Goal: Task Accomplishment & Management: Complete application form

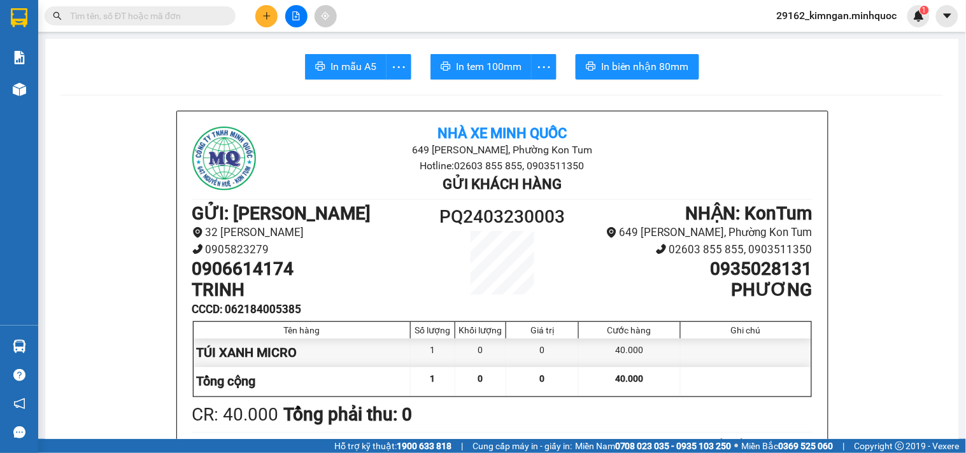
click at [181, 22] on input "text" at bounding box center [145, 16] width 150 height 14
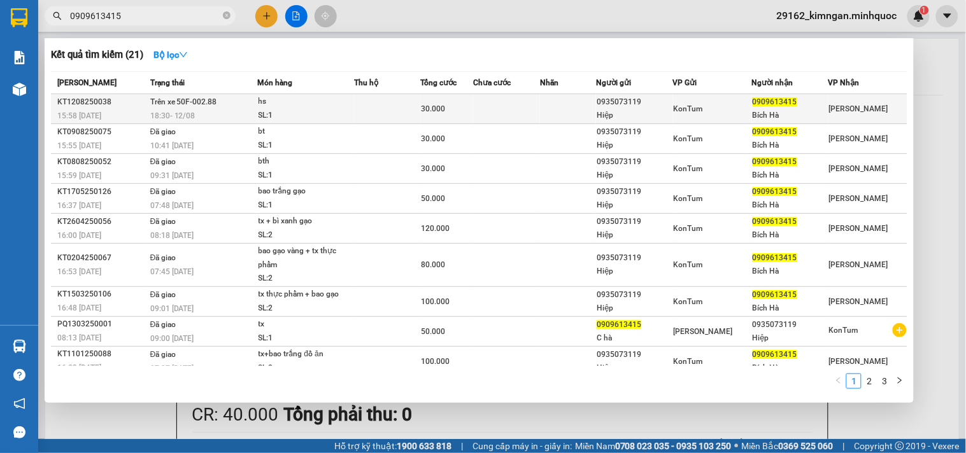
type input "0909613415"
click at [234, 115] on div "18:30 [DATE]" at bounding box center [203, 116] width 107 height 14
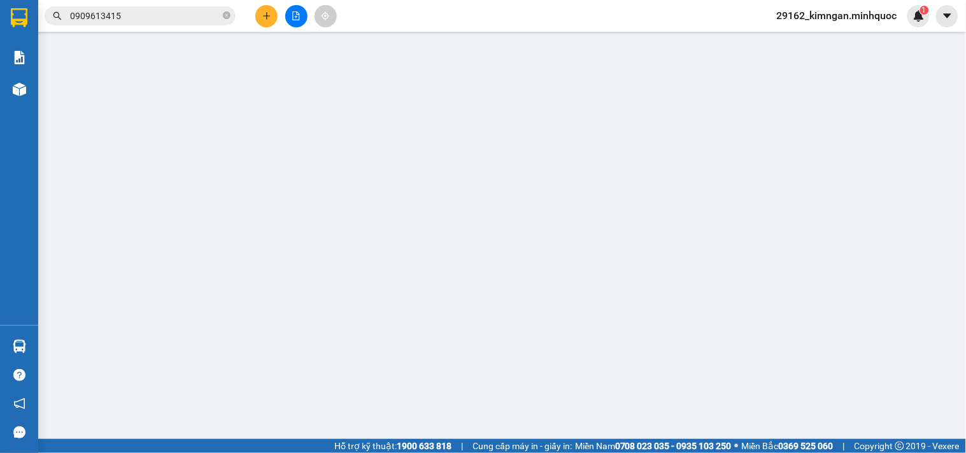
type input "0935073119"
type input "Hiệp"
type input "0909613415"
type input "Bích Hà"
type input "30.000"
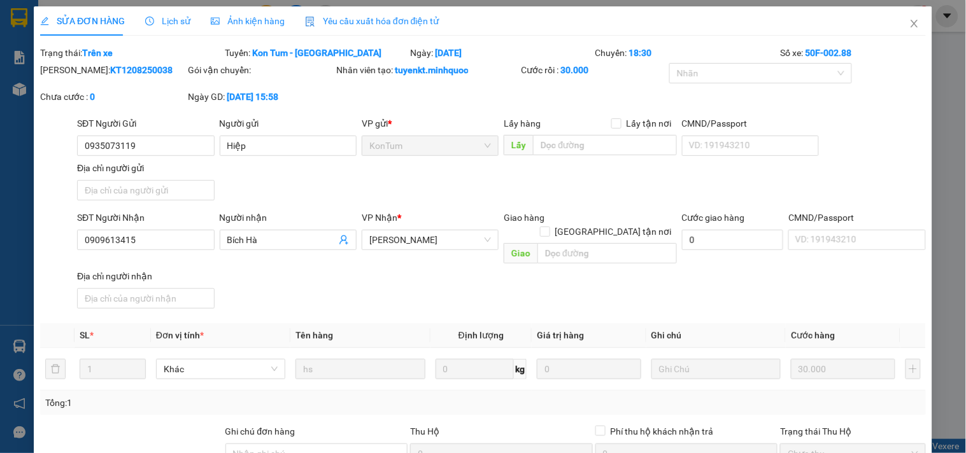
click at [157, 20] on span "Lịch sử" at bounding box center [167, 21] width 45 height 10
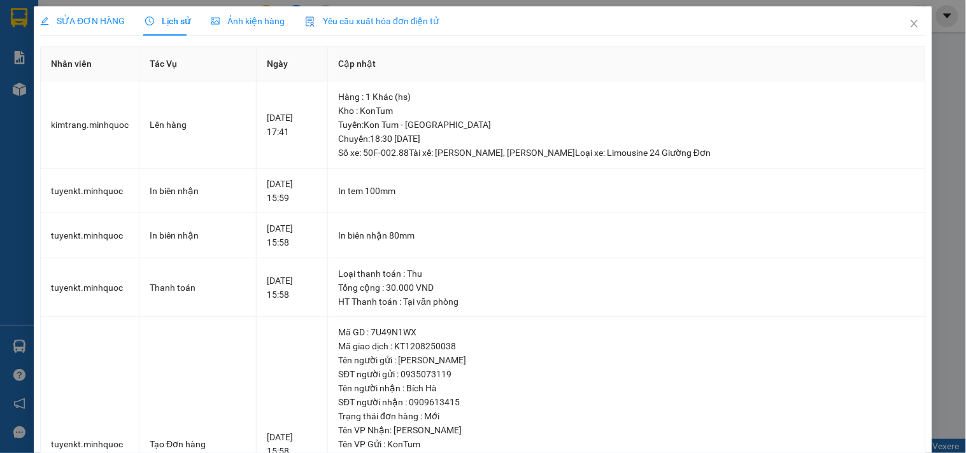
click at [110, 26] on span "SỬA ĐƠN HÀNG" at bounding box center [82, 21] width 85 height 10
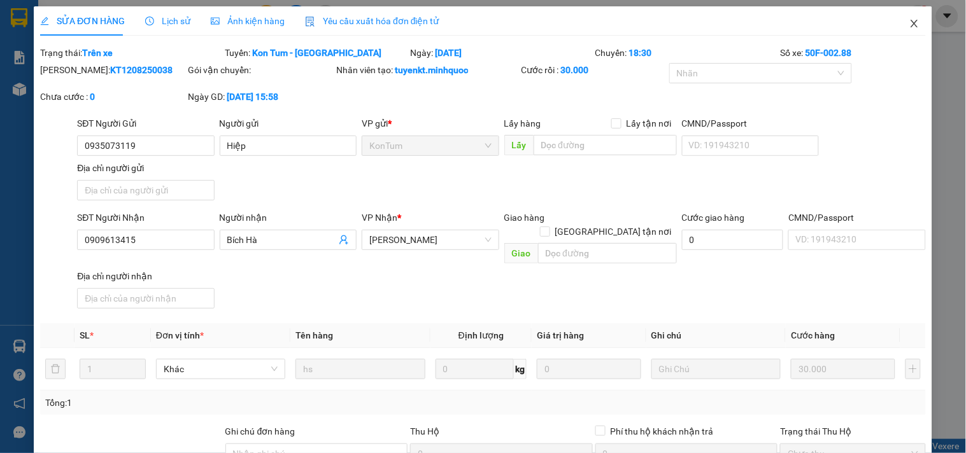
click at [915, 27] on span "Close" at bounding box center [914, 24] width 36 height 36
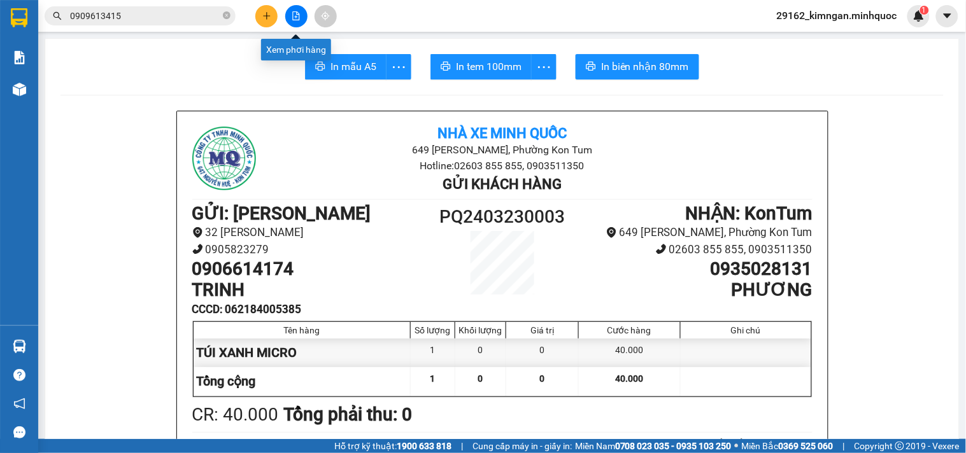
click at [306, 15] on button at bounding box center [296, 16] width 22 height 22
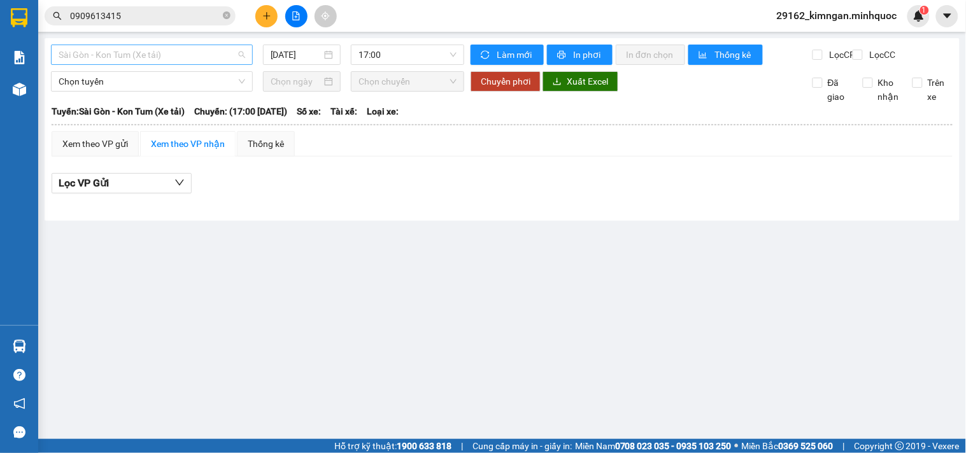
click at [181, 57] on span "Sài Gòn - Kon Tum (Xe tải)" at bounding box center [152, 54] width 187 height 19
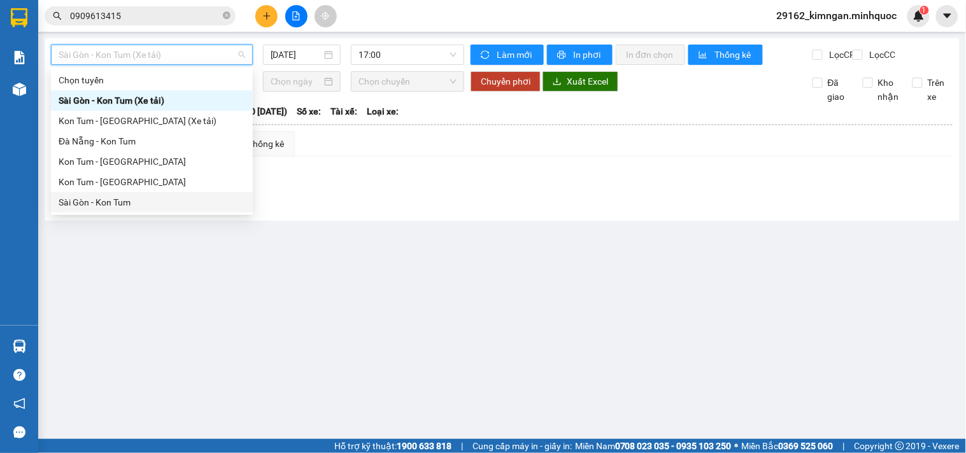
click at [131, 201] on div "Sài Gòn - Kon Tum" at bounding box center [152, 202] width 187 height 14
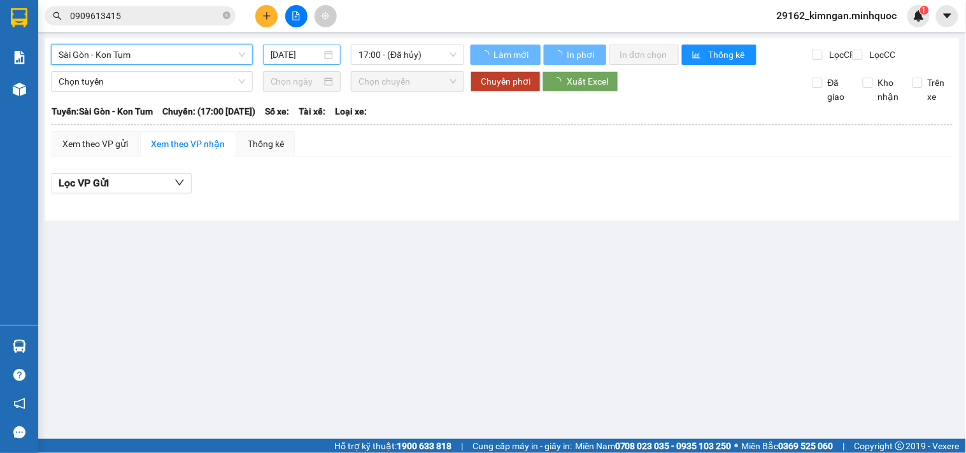
click at [290, 58] on input "[DATE]" at bounding box center [297, 55] width 52 height 14
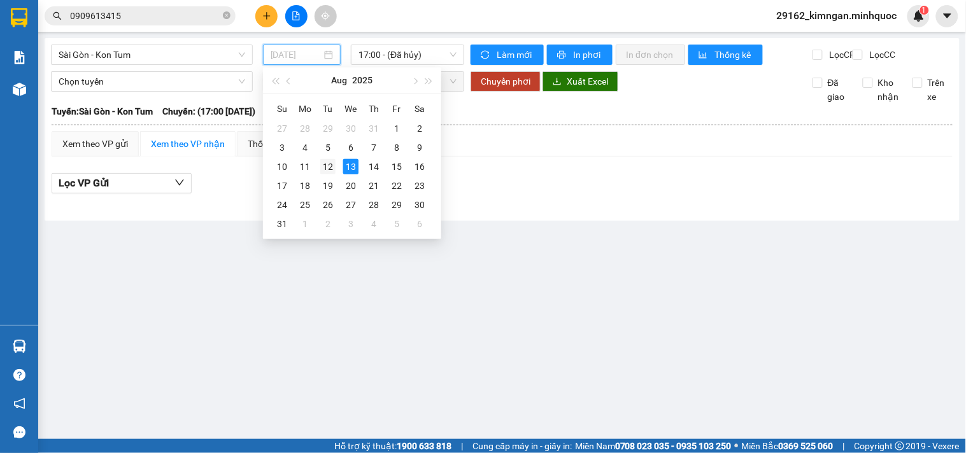
click at [331, 166] on div "12" at bounding box center [327, 166] width 15 height 15
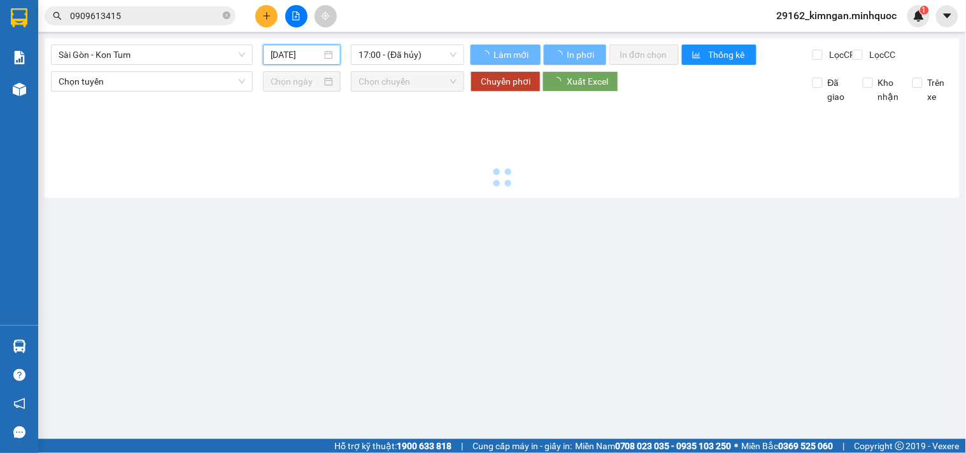
type input "[DATE]"
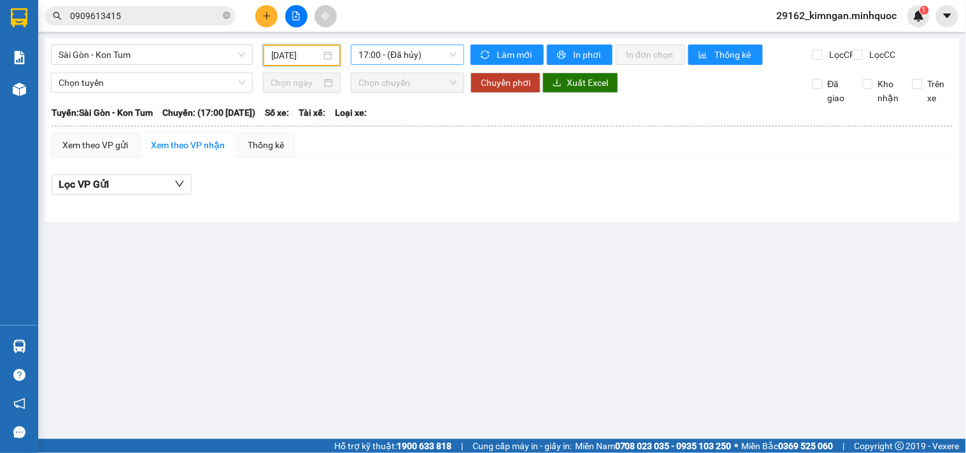
click at [390, 57] on span "17:00 - (Đã hủy)" at bounding box center [407, 54] width 98 height 19
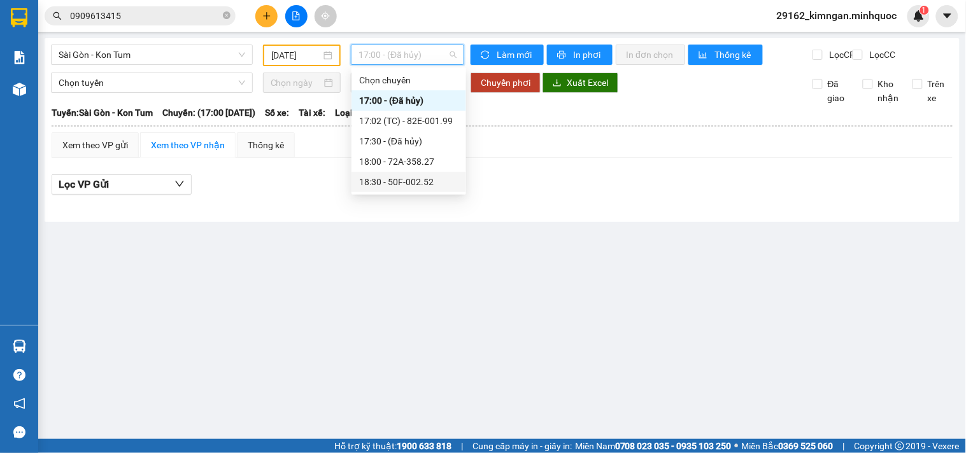
click at [411, 175] on div "18:30 - 50F-002.52" at bounding box center [408, 182] width 99 height 14
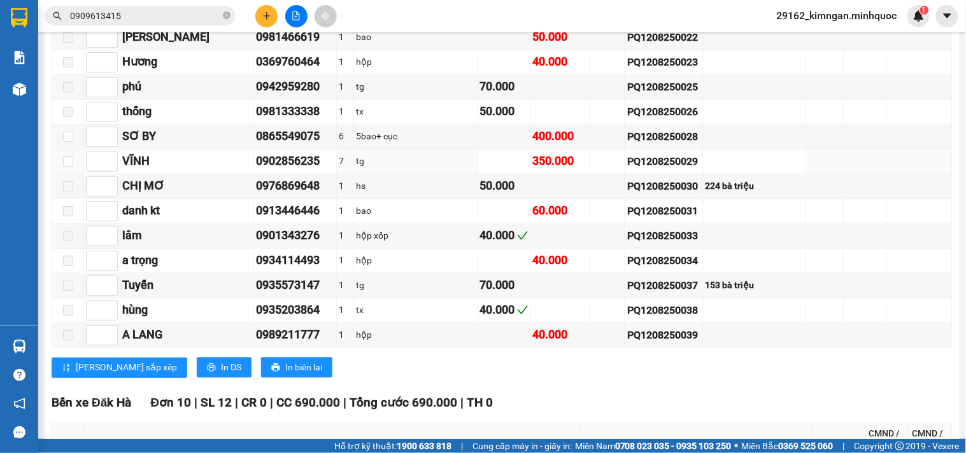
scroll to position [1626, 0]
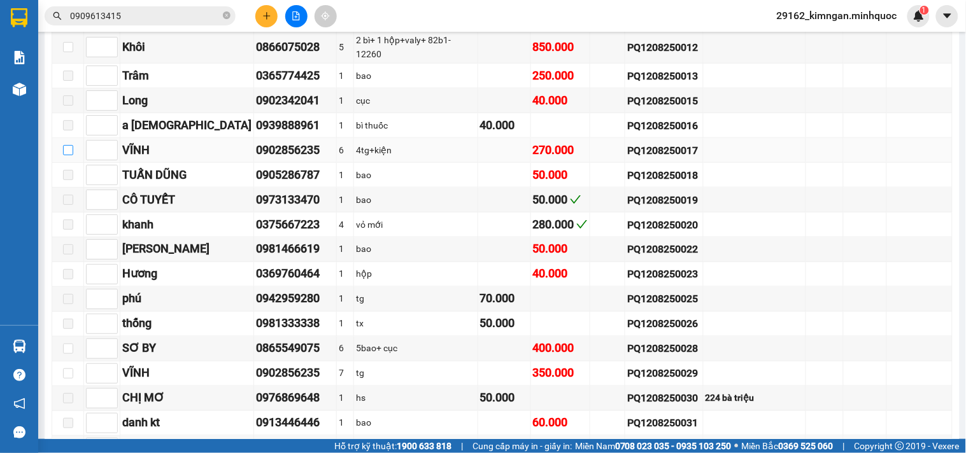
click at [66, 153] on input "checkbox" at bounding box center [68, 150] width 10 height 10
checkbox input "true"
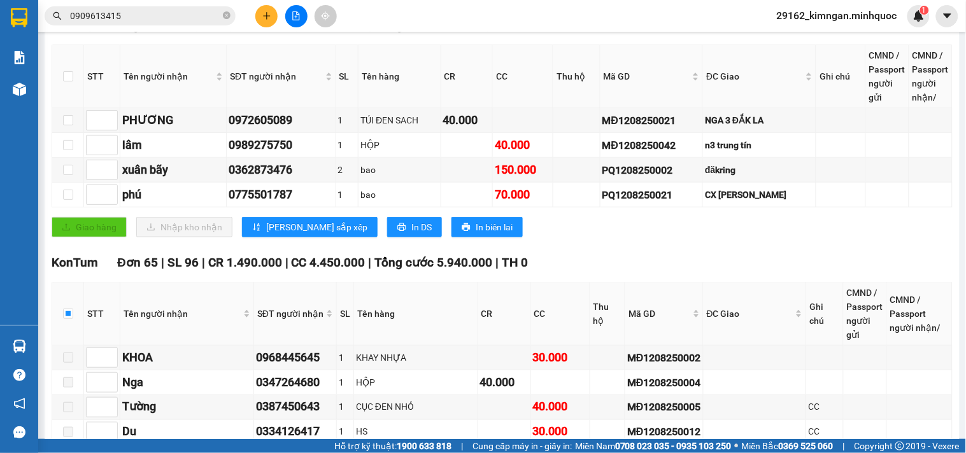
scroll to position [0, 0]
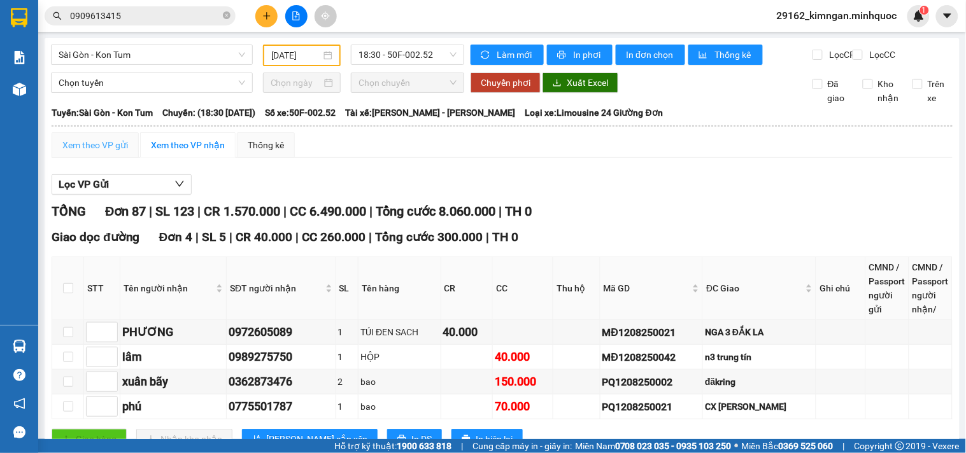
click at [89, 158] on div "Xem theo VP gửi" at bounding box center [95, 144] width 87 height 25
click at [90, 152] on div "Xem theo VP gửi" at bounding box center [95, 145] width 66 height 14
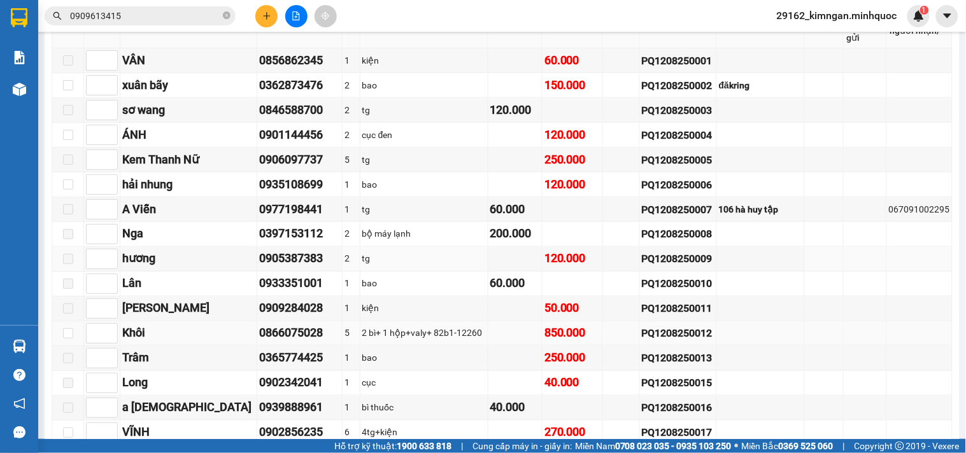
scroll to position [1697, 0]
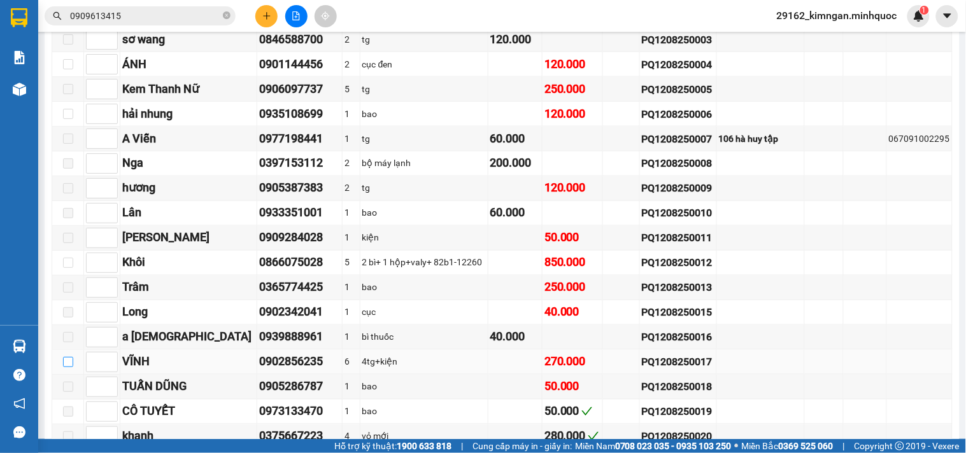
click at [67, 367] on input "checkbox" at bounding box center [68, 362] width 10 height 10
checkbox input "true"
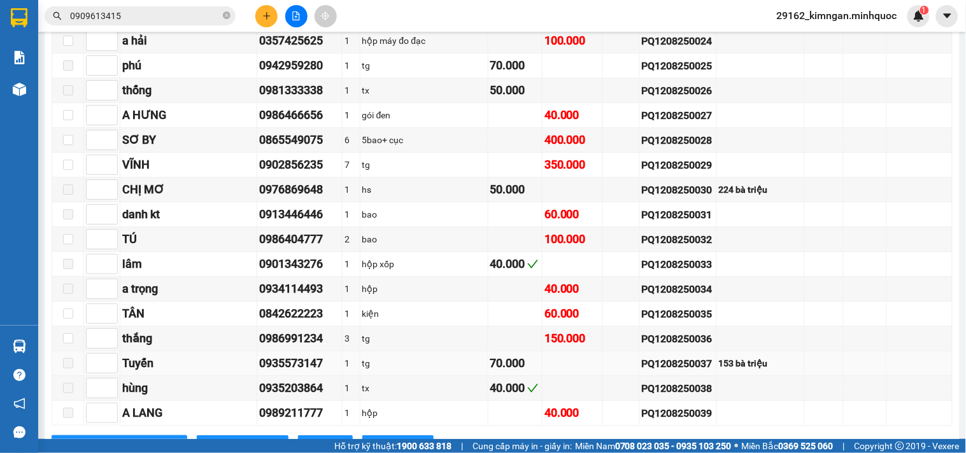
scroll to position [2271, 0]
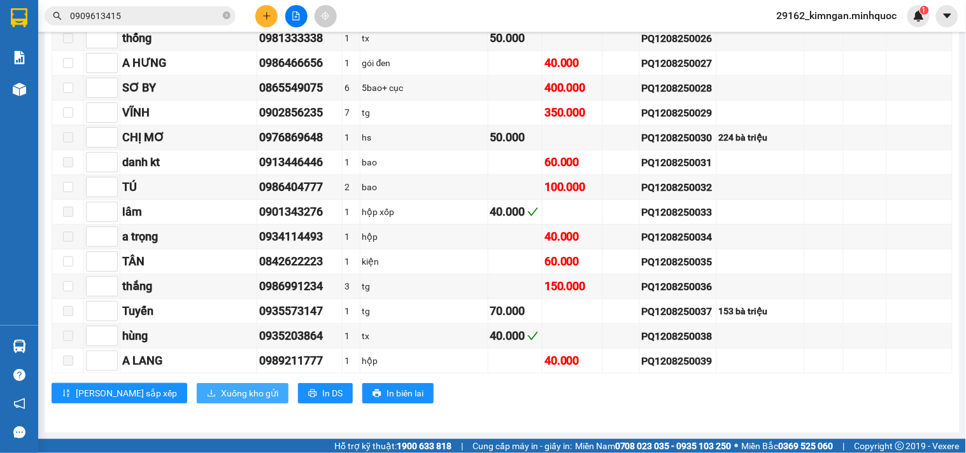
click at [207, 391] on icon "download" at bounding box center [211, 393] width 9 height 9
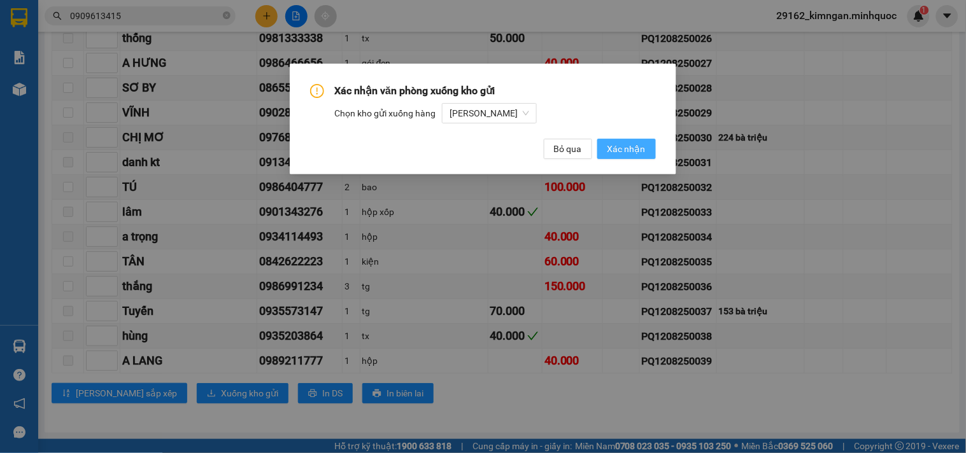
click at [623, 143] on span "Xác nhận" at bounding box center [626, 149] width 38 height 14
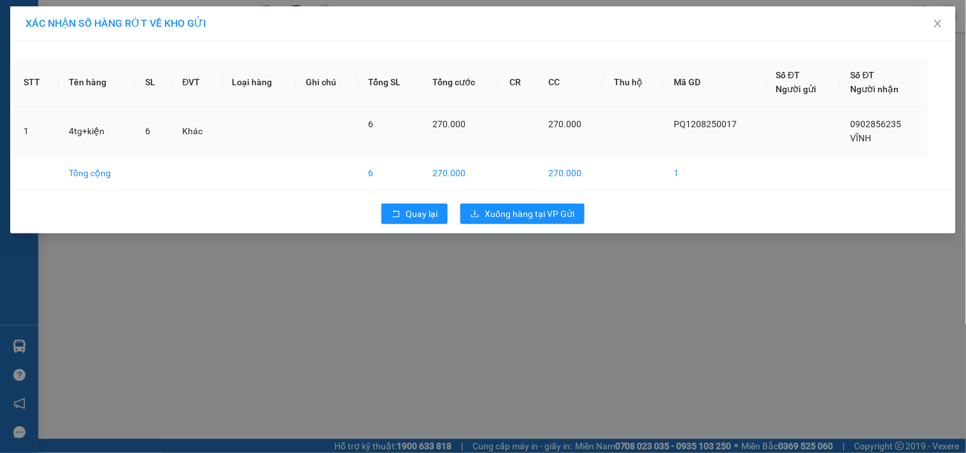
click at [153, 129] on div "6" at bounding box center [153, 131] width 17 height 14
click at [416, 215] on span "Quay lại" at bounding box center [421, 214] width 32 height 14
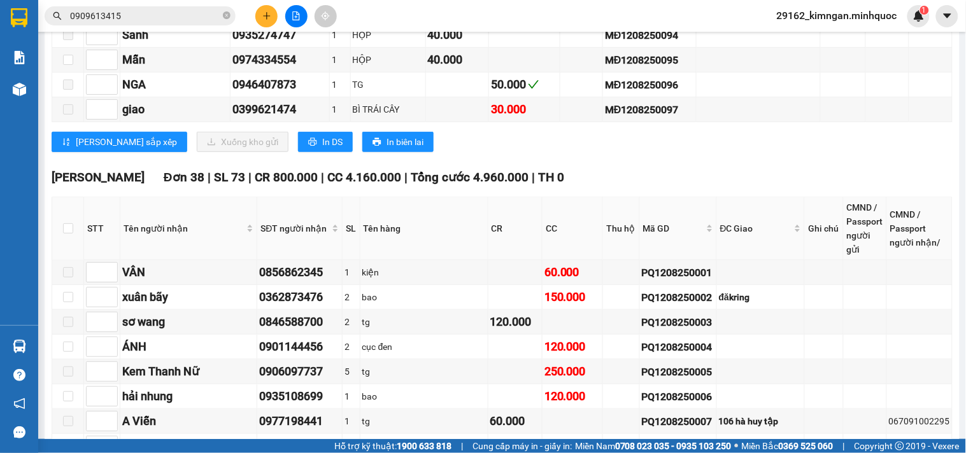
scroll to position [1697, 0]
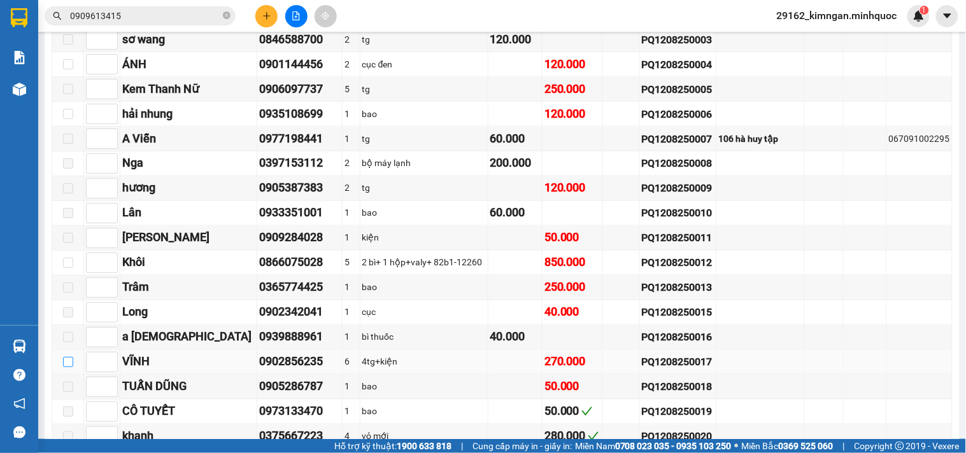
click at [67, 367] on input "checkbox" at bounding box center [68, 362] width 10 height 10
checkbox input "true"
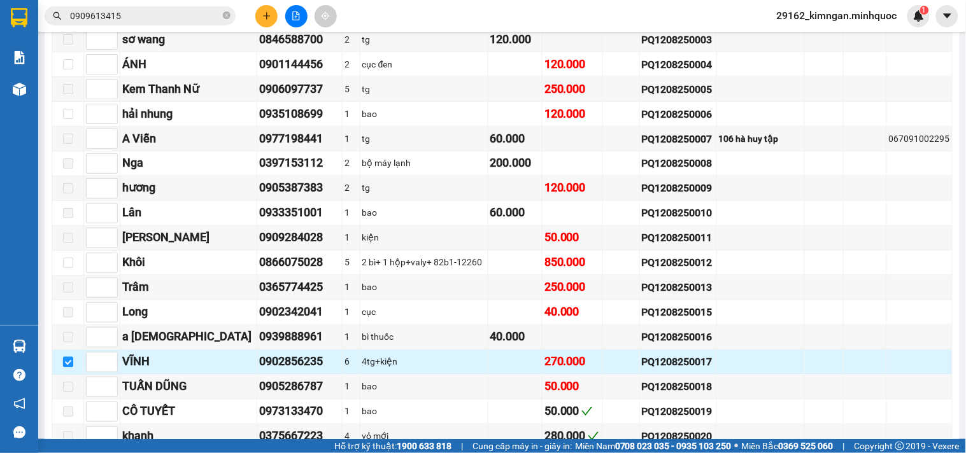
scroll to position [1838, 0]
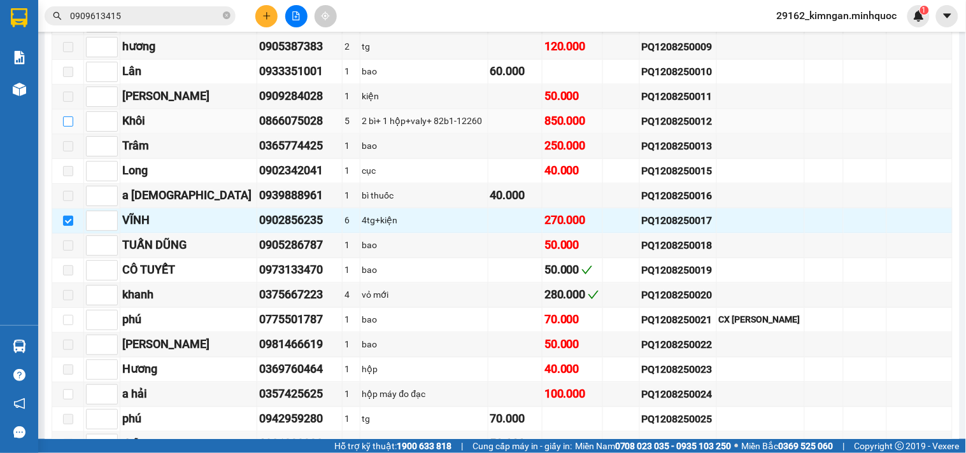
click at [68, 127] on input "checkbox" at bounding box center [68, 121] width 10 height 10
checkbox input "true"
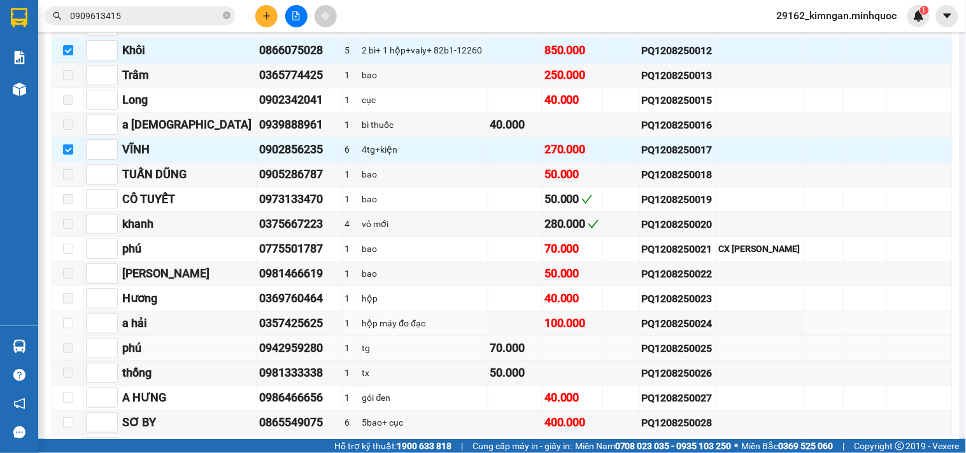
scroll to position [1980, 0]
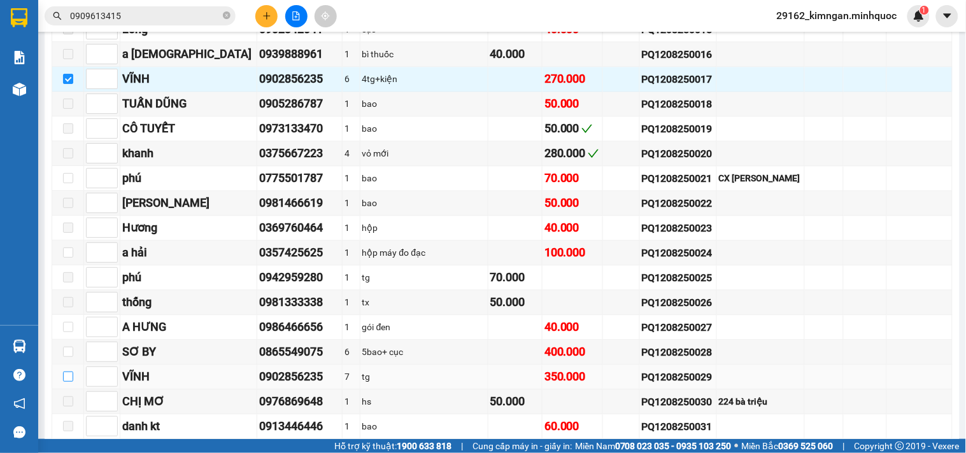
click at [70, 382] on input "checkbox" at bounding box center [68, 377] width 10 height 10
checkbox input "true"
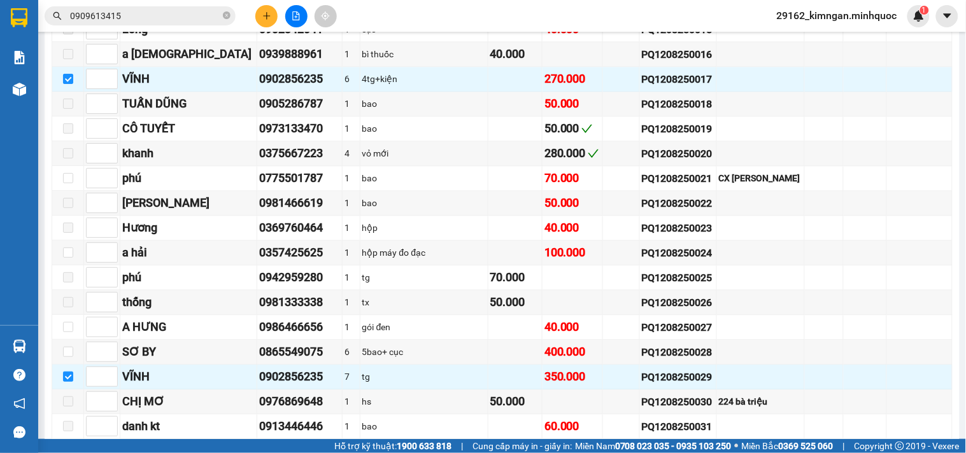
scroll to position [2122, 0]
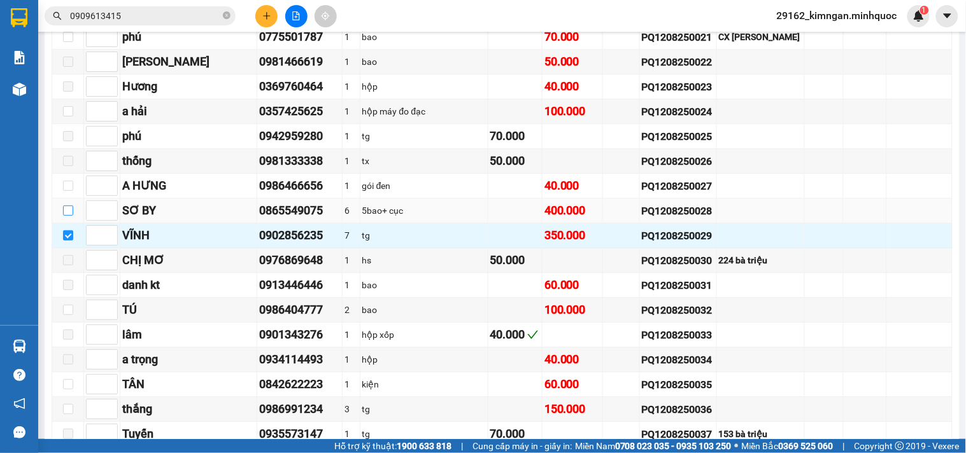
click at [67, 216] on input "checkbox" at bounding box center [68, 211] width 10 height 10
checkbox input "true"
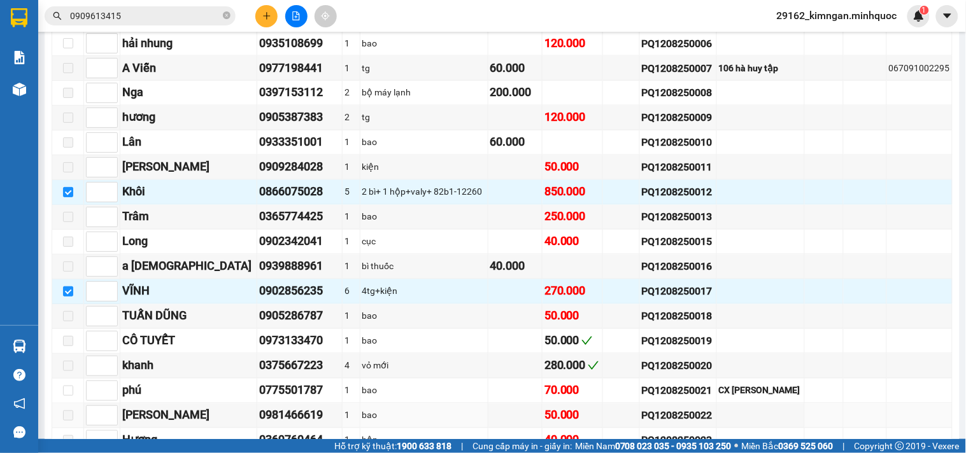
scroll to position [1697, 0]
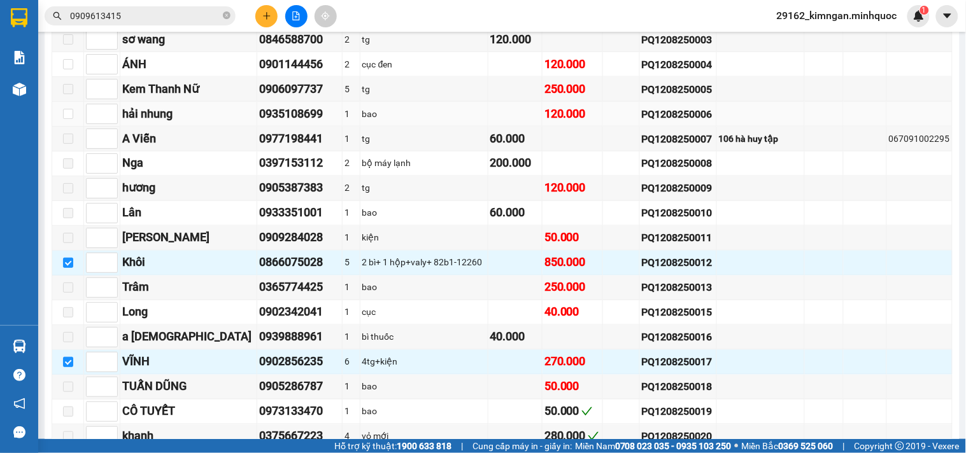
click at [58, 127] on td at bounding box center [68, 114] width 32 height 25
click at [63, 119] on input "checkbox" at bounding box center [68, 114] width 10 height 10
checkbox input "true"
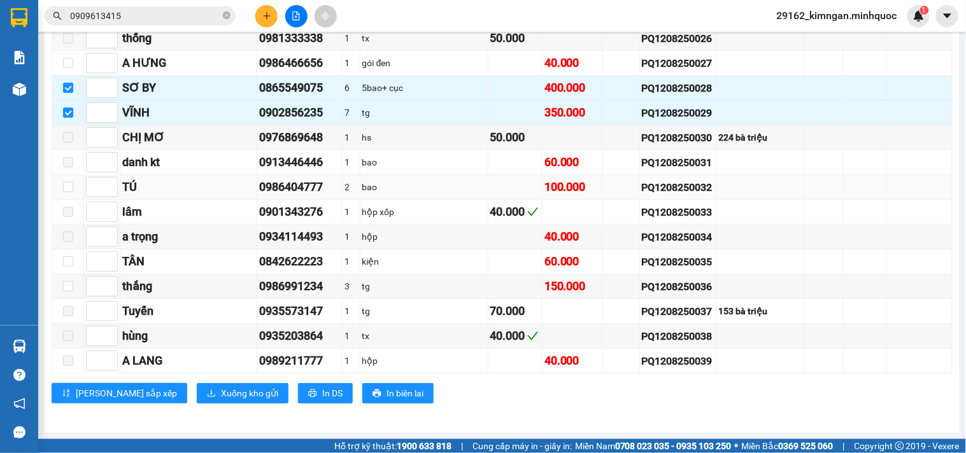
scroll to position [2271, 0]
drag, startPoint x: 195, startPoint y: 382, endPoint x: 187, endPoint y: 391, distance: 11.7
click at [221, 391] on span "Xuống kho gửi" at bounding box center [249, 393] width 57 height 14
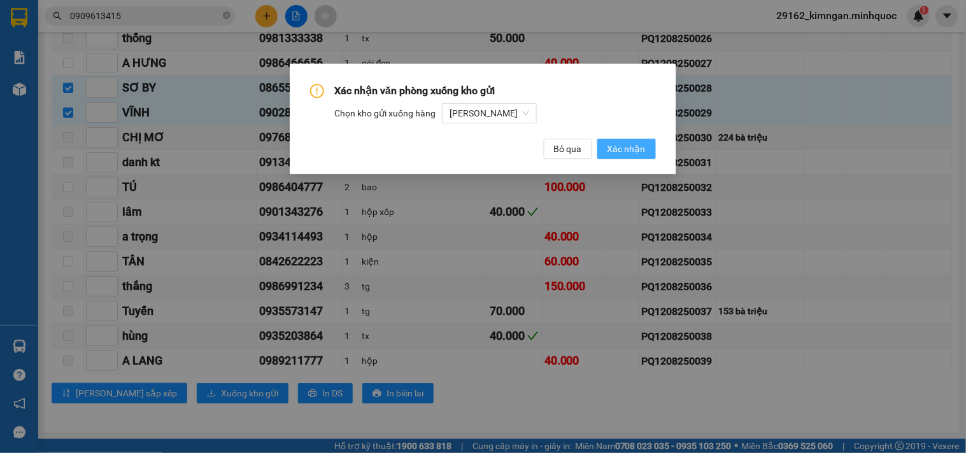
click at [623, 153] on span "Xác nhận" at bounding box center [626, 149] width 38 height 14
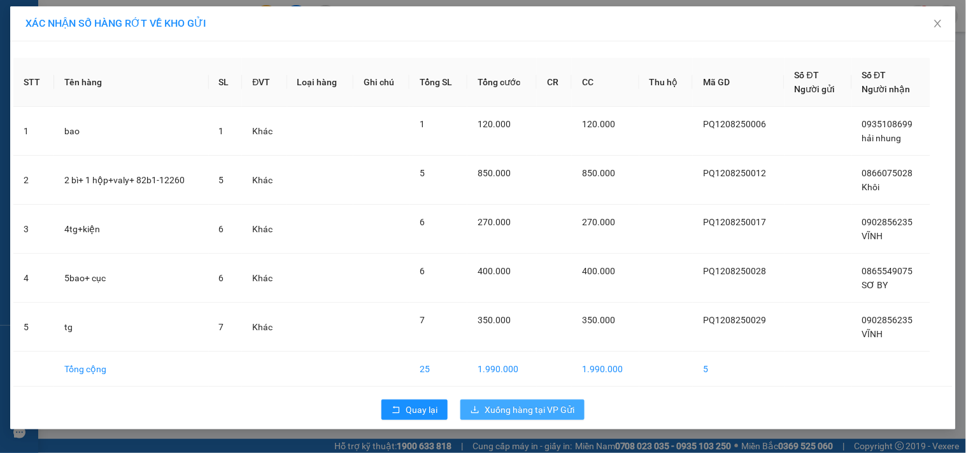
click at [527, 408] on span "Xuống hàng tại VP Gửi" at bounding box center [529, 410] width 90 height 14
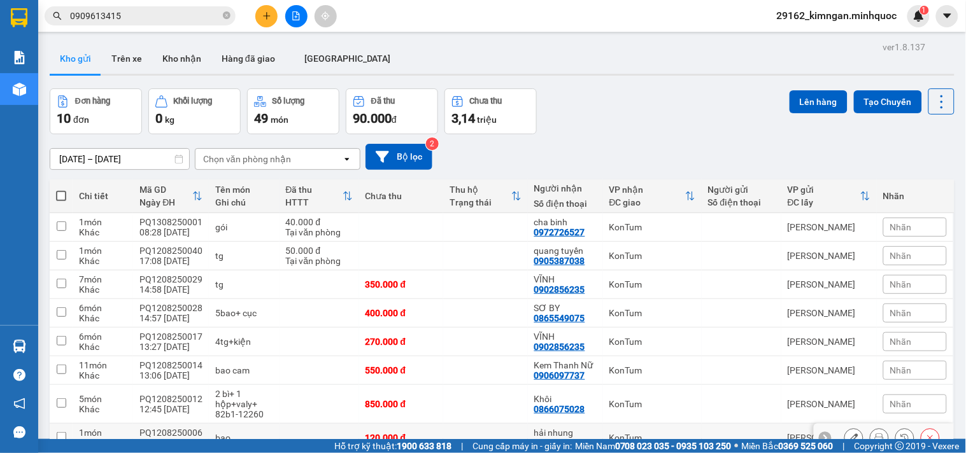
scroll to position [123, 0]
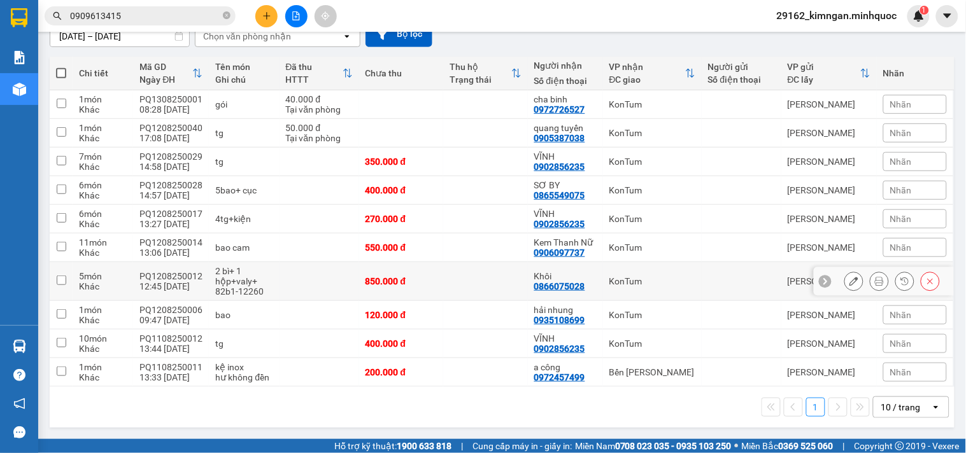
click at [62, 276] on input "checkbox" at bounding box center [62, 281] width 10 height 10
checkbox input "true"
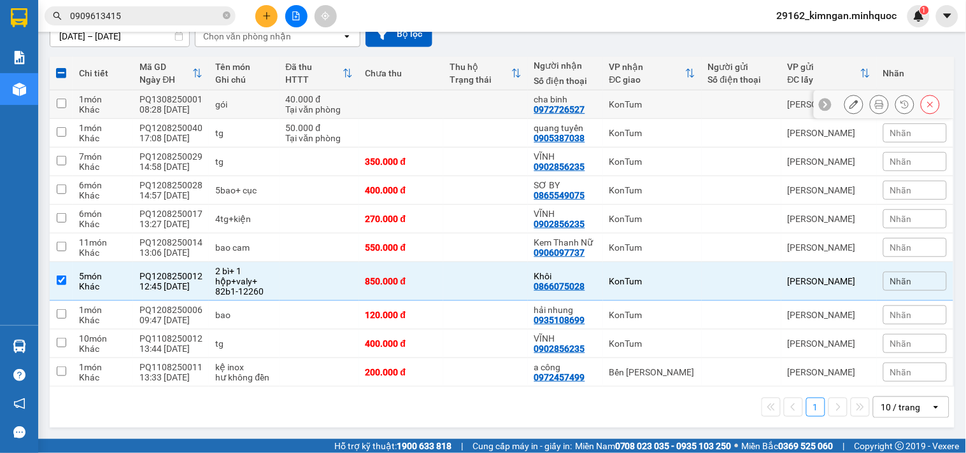
scroll to position [0, 0]
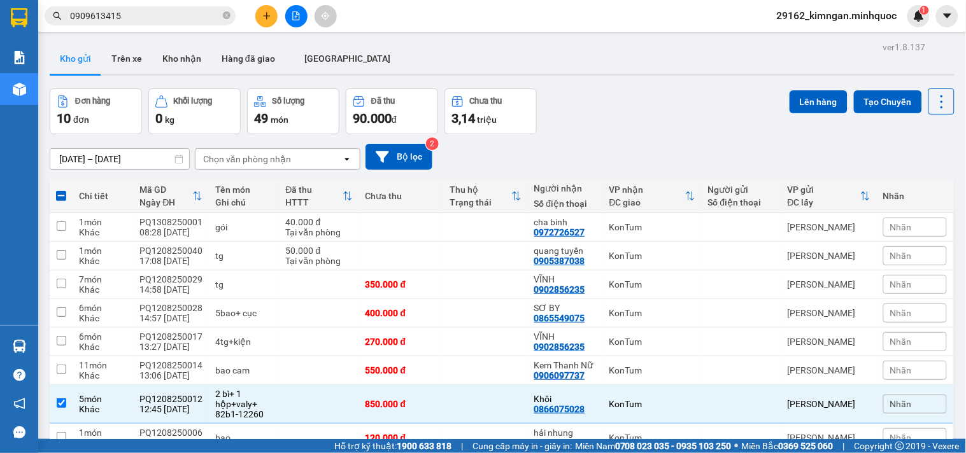
click at [777, 94] on div "Đơn hàng 10 đơn Khối lượng 0 kg Số lượng 49 món Đã thu 90.000 đ Chưa thu 3,14 […" at bounding box center [502, 111] width 905 height 46
click at [789, 96] on button "Lên hàng" at bounding box center [818, 101] width 58 height 23
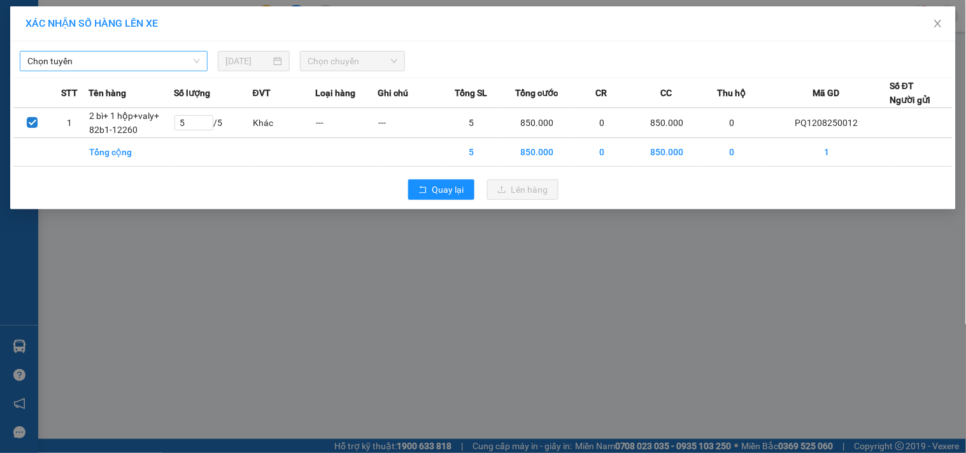
click at [131, 64] on span "Chọn tuyến" at bounding box center [113, 61] width 173 height 19
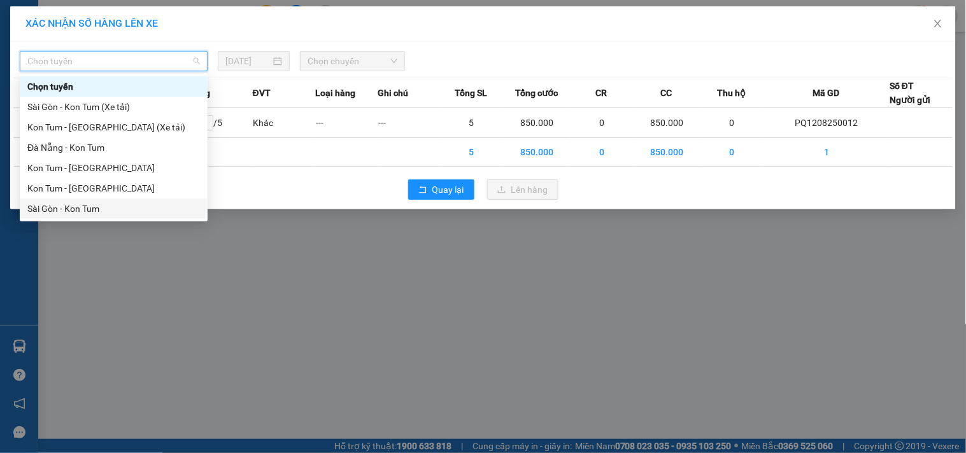
click at [80, 210] on div "Sài Gòn - Kon Tum" at bounding box center [113, 209] width 173 height 14
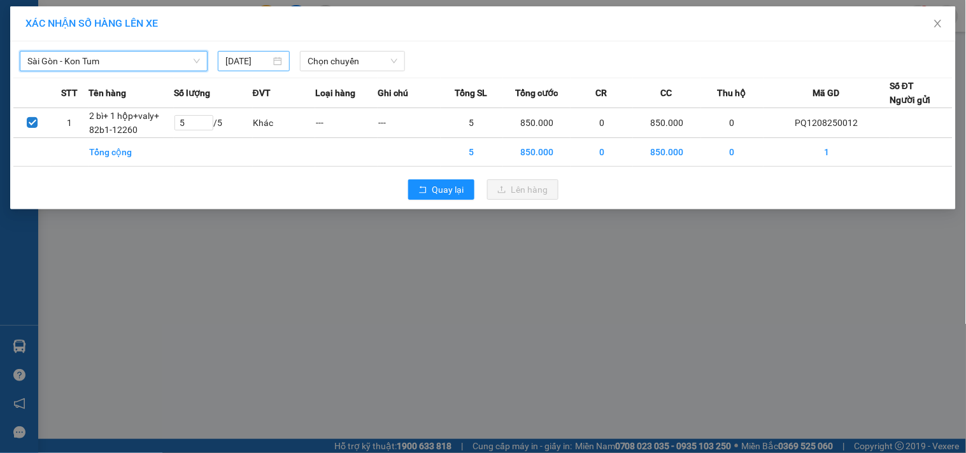
click at [242, 62] on input "[DATE]" at bounding box center [247, 61] width 45 height 14
click at [342, 47] on div "[GEOGRAPHIC_DATA] - Kon Tum [DATE] Chọn chuyến" at bounding box center [482, 58] width 939 height 27
click at [341, 60] on span "Chọn chuyến" at bounding box center [352, 61] width 90 height 19
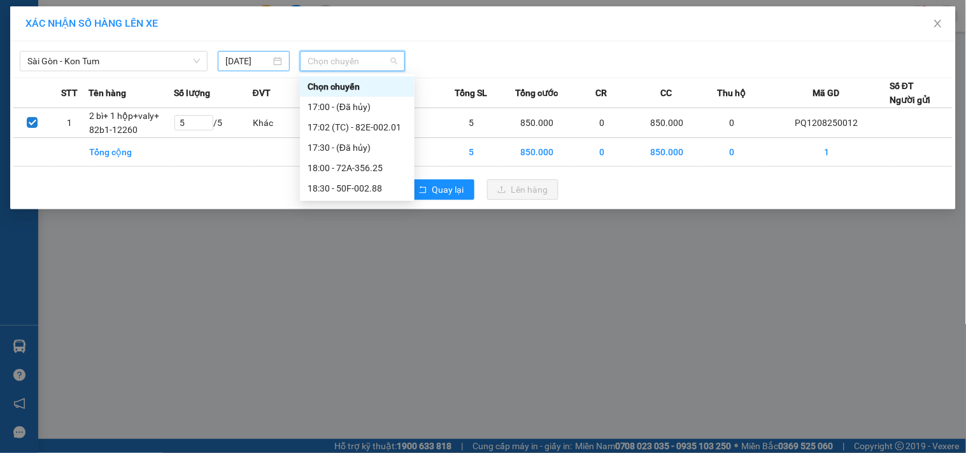
click at [240, 66] on input "[DATE]" at bounding box center [247, 61] width 45 height 14
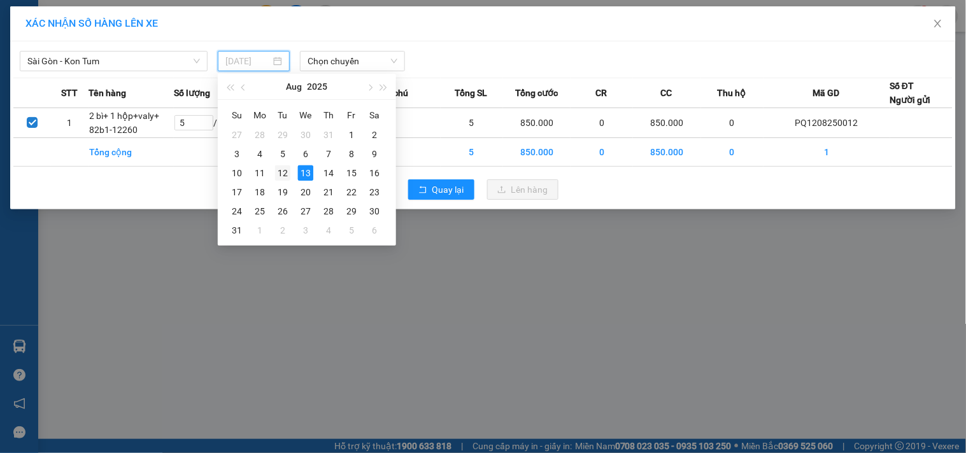
click at [281, 175] on div "12" at bounding box center [282, 173] width 15 height 15
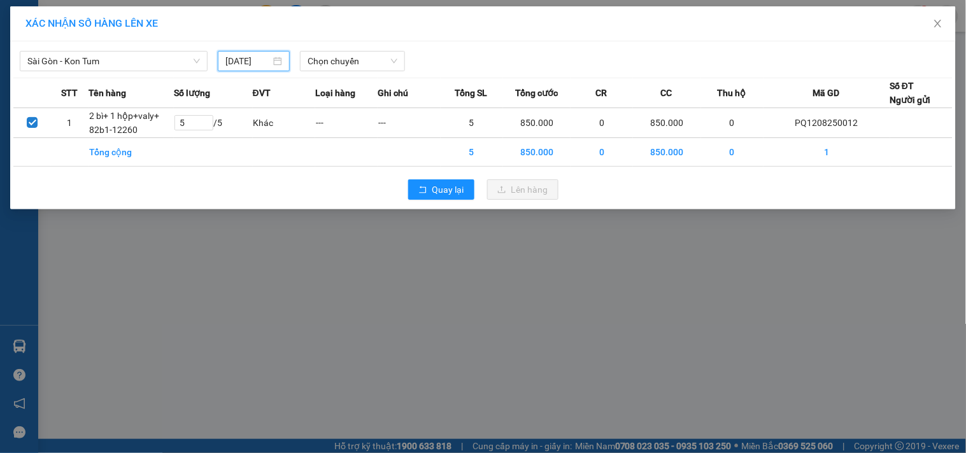
type input "[DATE]"
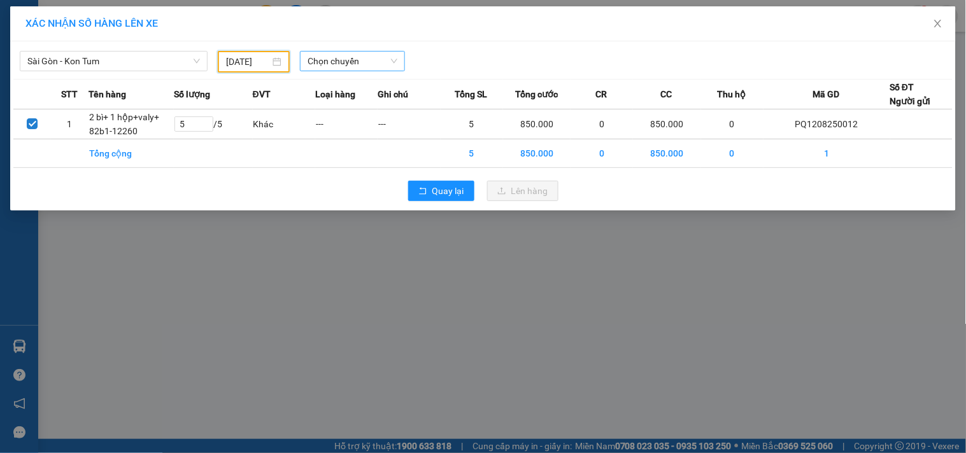
click at [333, 53] on span "Chọn chuyến" at bounding box center [352, 61] width 90 height 19
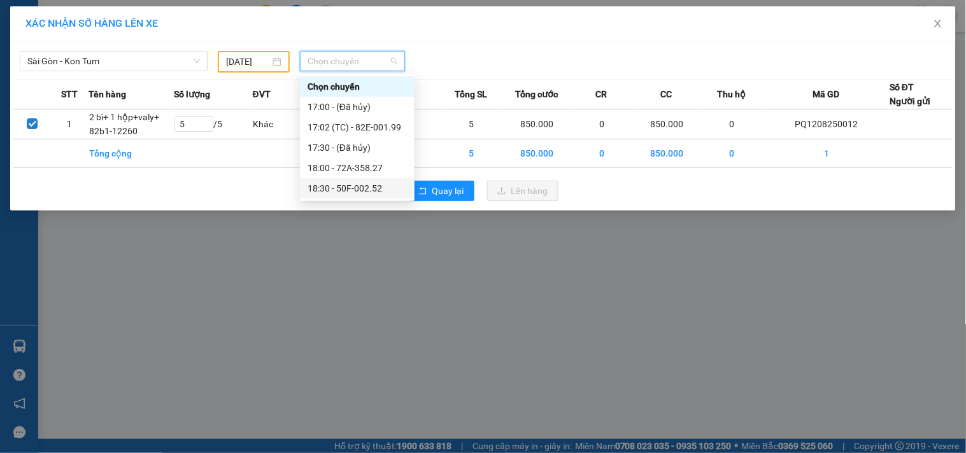
click at [341, 196] on div "18:30 - 50F-002.52" at bounding box center [357, 188] width 115 height 20
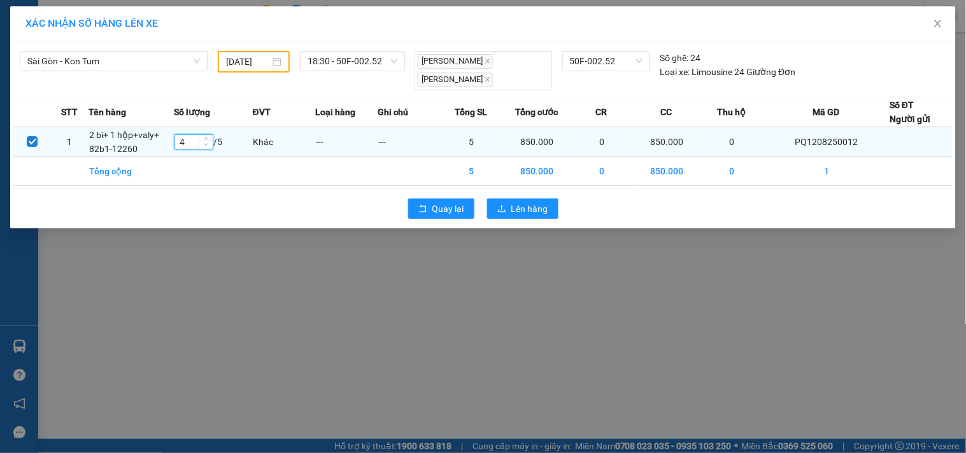
click at [202, 141] on span "Decrease Value" at bounding box center [206, 145] width 14 height 8
click at [208, 144] on icon "down" at bounding box center [206, 145] width 4 height 3
type input "2"
click at [208, 144] on icon "down" at bounding box center [206, 145] width 4 height 3
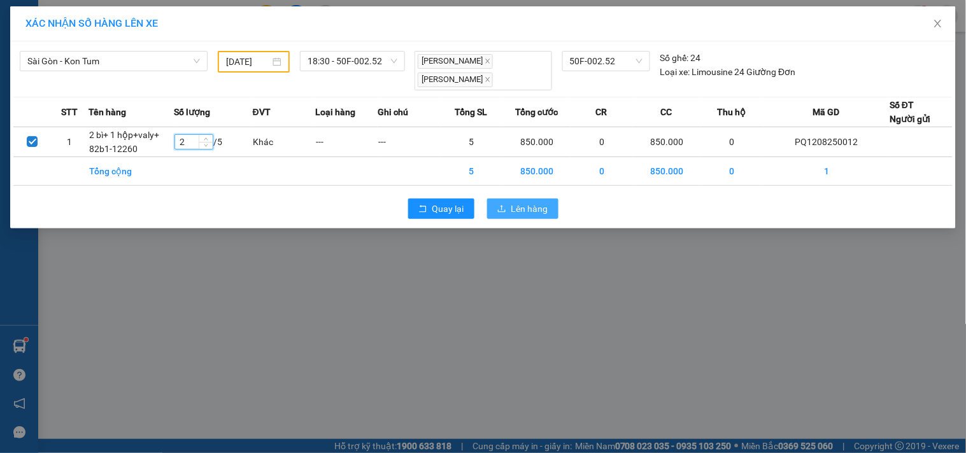
click at [535, 215] on span "Lên hàng" at bounding box center [529, 209] width 37 height 14
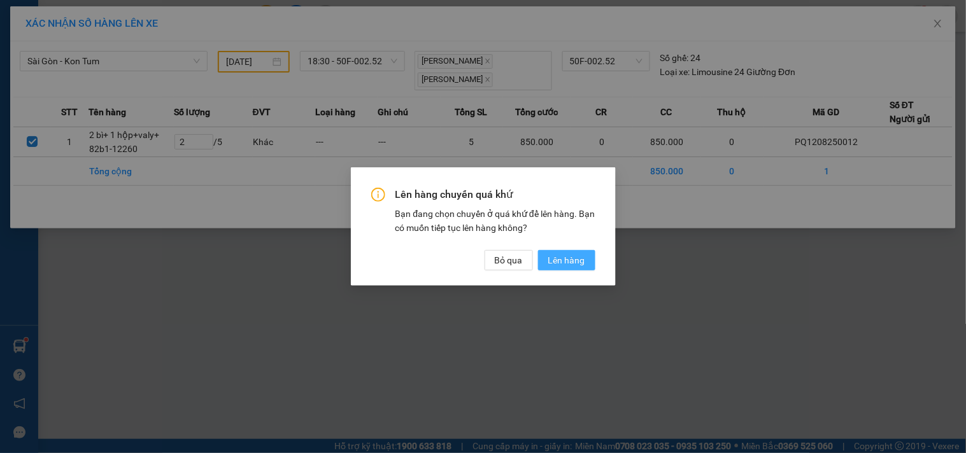
click at [560, 257] on span "Lên hàng" at bounding box center [566, 260] width 37 height 14
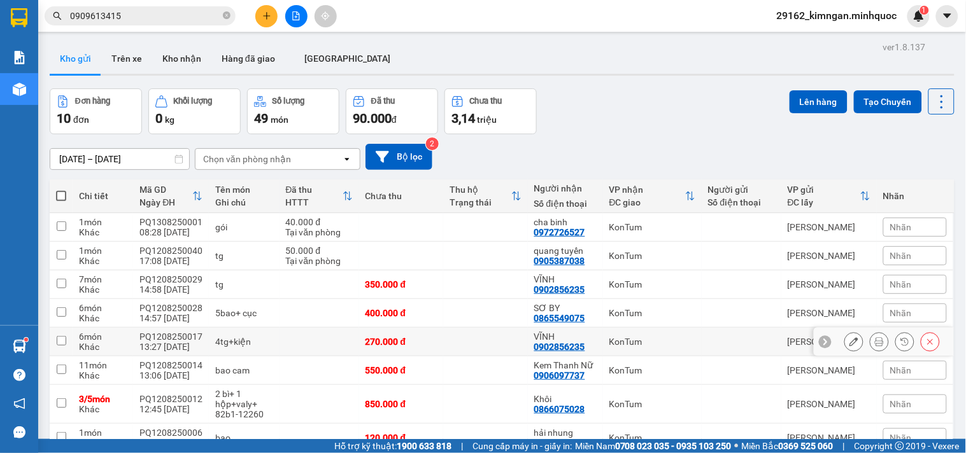
click at [270, 346] on td "4tg+kiện" at bounding box center [244, 342] width 70 height 29
checkbox input "true"
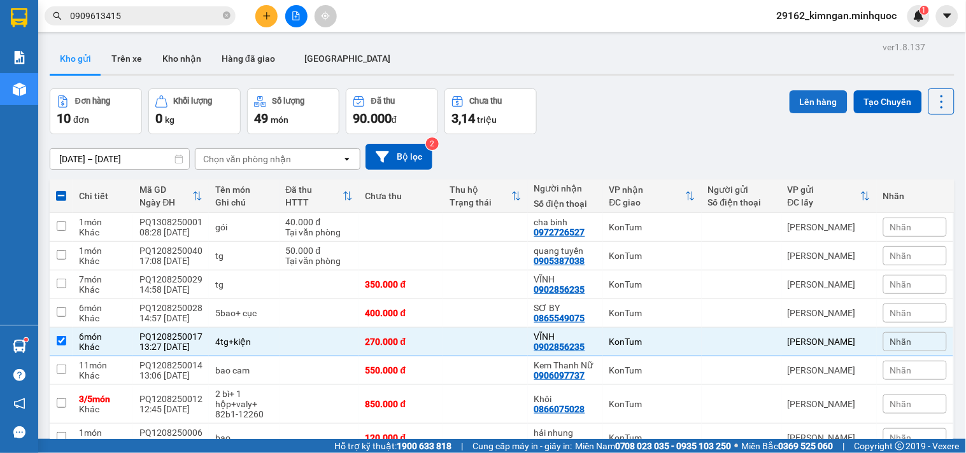
click at [805, 93] on button "Lên hàng" at bounding box center [818, 101] width 58 height 23
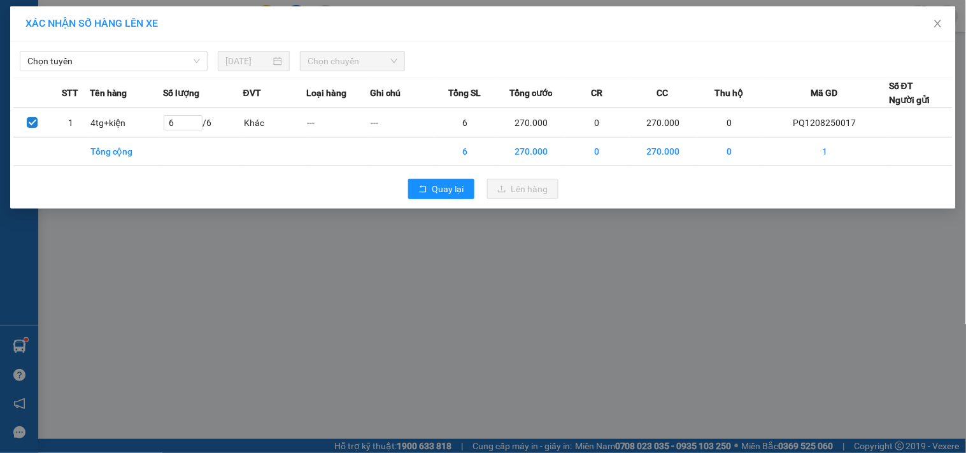
click at [98, 48] on div "Chọn tuyến [DATE] Chọn chuyến" at bounding box center [482, 58] width 939 height 27
click at [89, 64] on span "Chọn tuyến" at bounding box center [113, 61] width 173 height 19
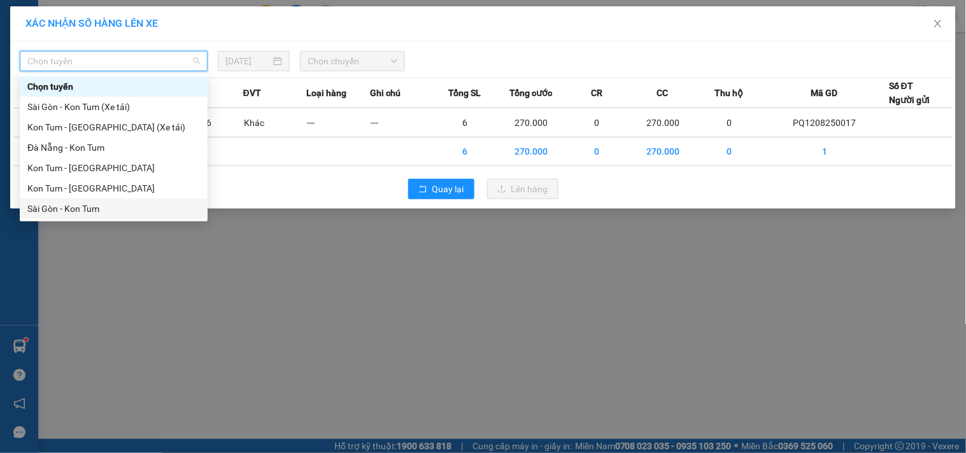
drag, startPoint x: 70, startPoint y: 211, endPoint x: 97, endPoint y: 201, distance: 29.2
click at [70, 211] on div "Sài Gòn - Kon Tum" at bounding box center [113, 209] width 173 height 14
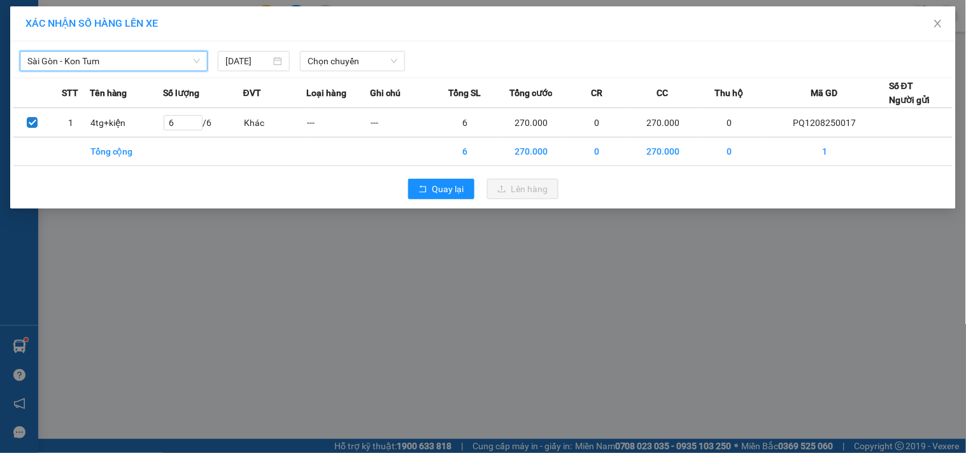
click at [263, 49] on div "[GEOGRAPHIC_DATA] - Kon Tum [GEOGRAPHIC_DATA] - [GEOGRAPHIC_DATA] Tum [DATE] Ch…" at bounding box center [482, 58] width 939 height 27
drag, startPoint x: 261, startPoint y: 52, endPoint x: 258, endPoint y: 58, distance: 6.6
click at [261, 53] on div "[DATE]" at bounding box center [254, 61] width 72 height 20
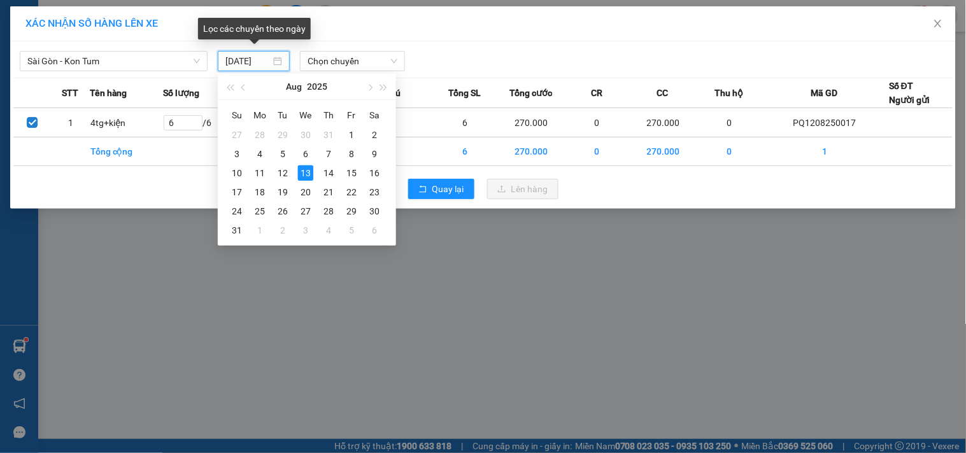
type input "[DATE]"
click at [608, 236] on div "XÁC NHẬN SỐ HÀNG LÊN XE [GEOGRAPHIC_DATA] - Kon Tum [DATE] Chọn chuyến STT Tên …" at bounding box center [483, 226] width 966 height 453
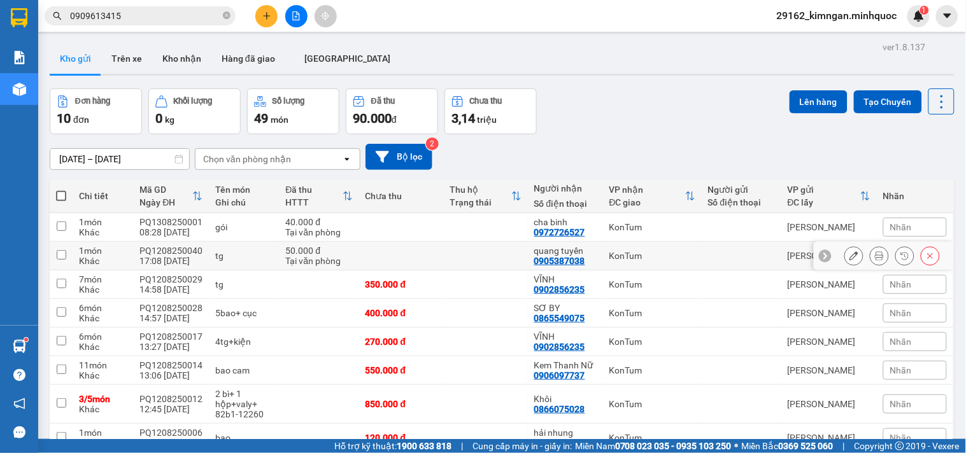
scroll to position [123, 0]
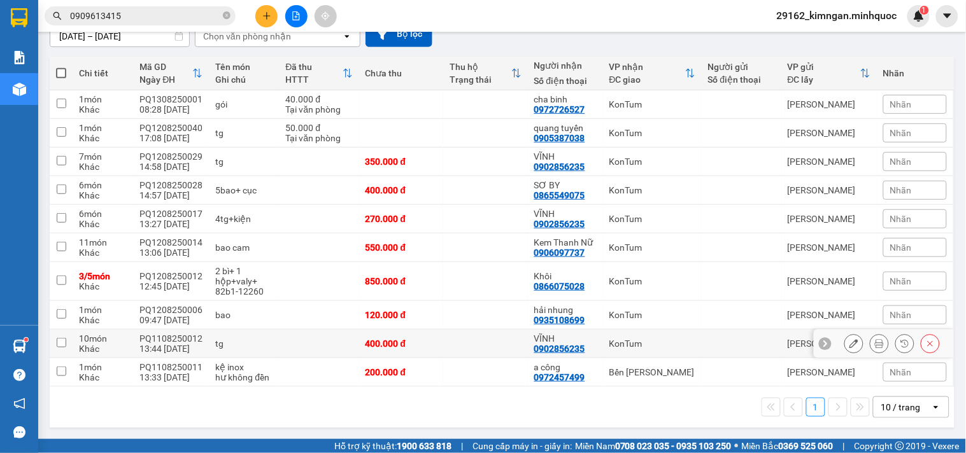
click at [342, 349] on td at bounding box center [319, 344] width 80 height 29
checkbox input "true"
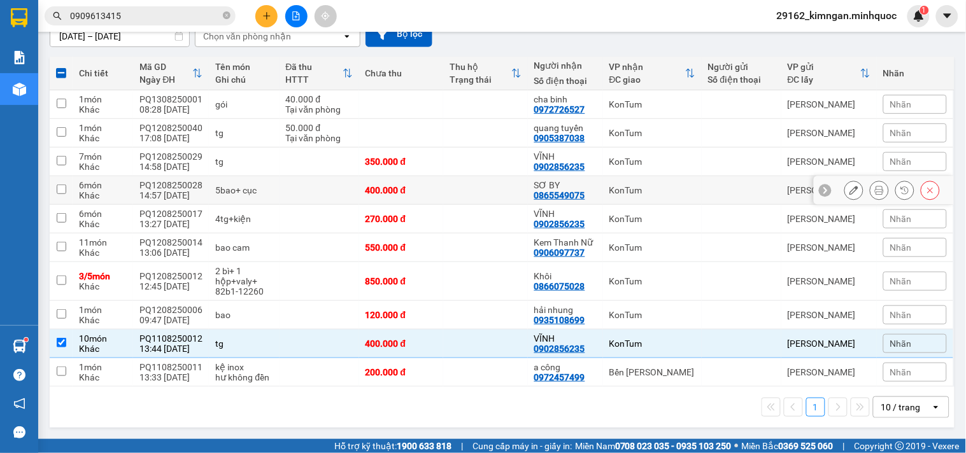
click at [351, 194] on td at bounding box center [319, 190] width 80 height 29
checkbox input "true"
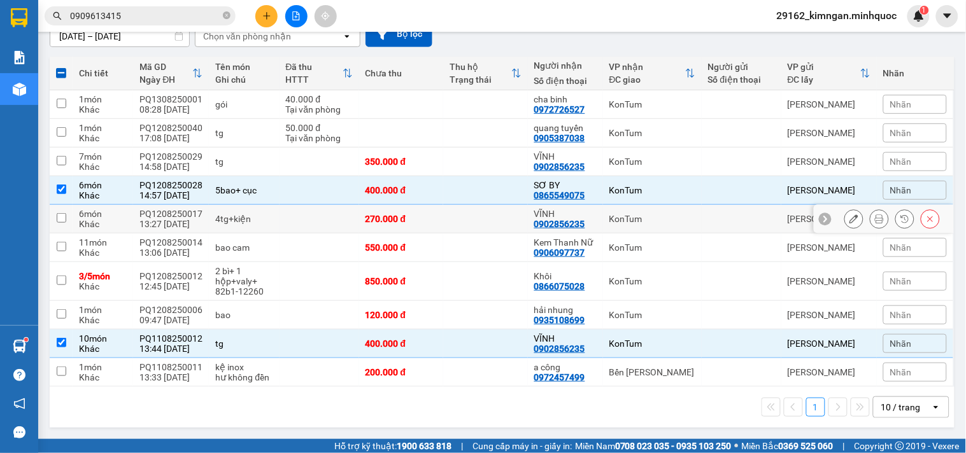
click at [332, 220] on td at bounding box center [319, 219] width 80 height 29
checkbox input "true"
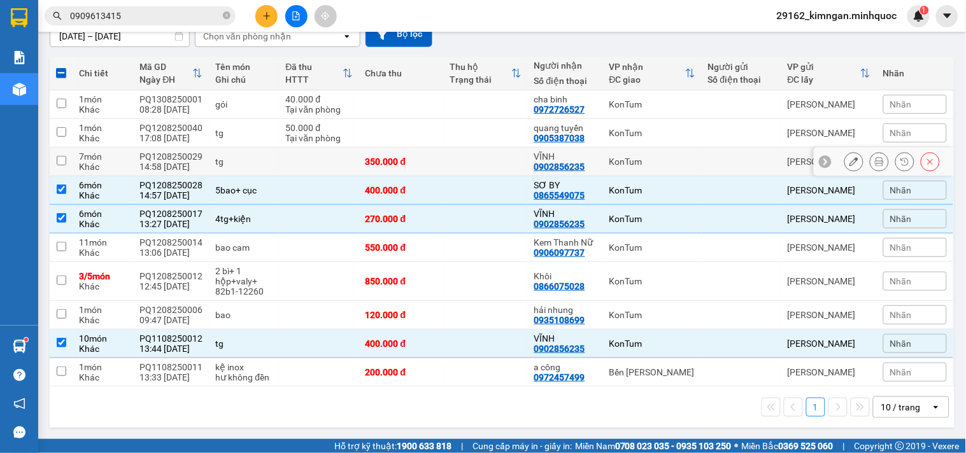
scroll to position [0, 0]
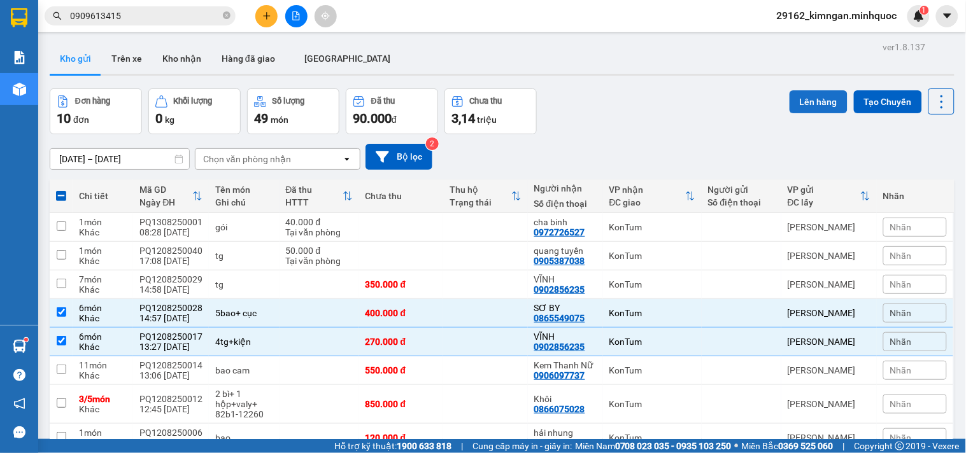
click at [811, 106] on button "Lên hàng" at bounding box center [818, 101] width 58 height 23
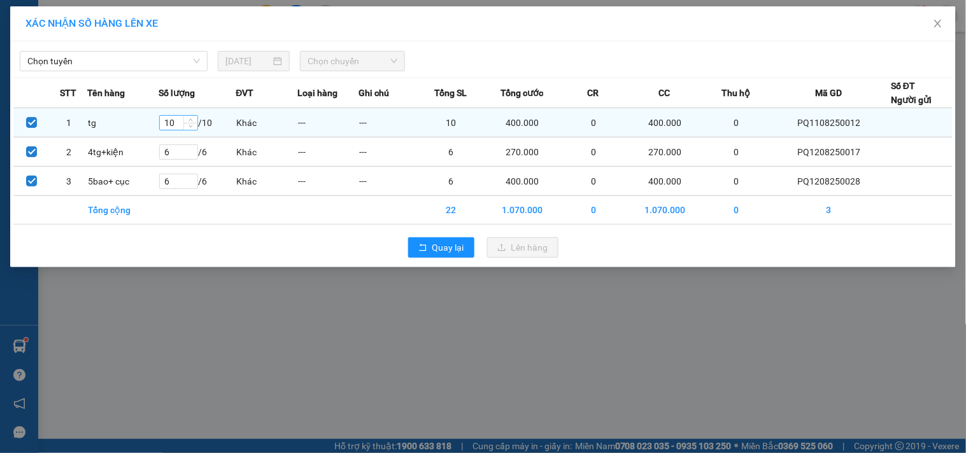
click at [179, 116] on input "10" at bounding box center [179, 123] width 38 height 14
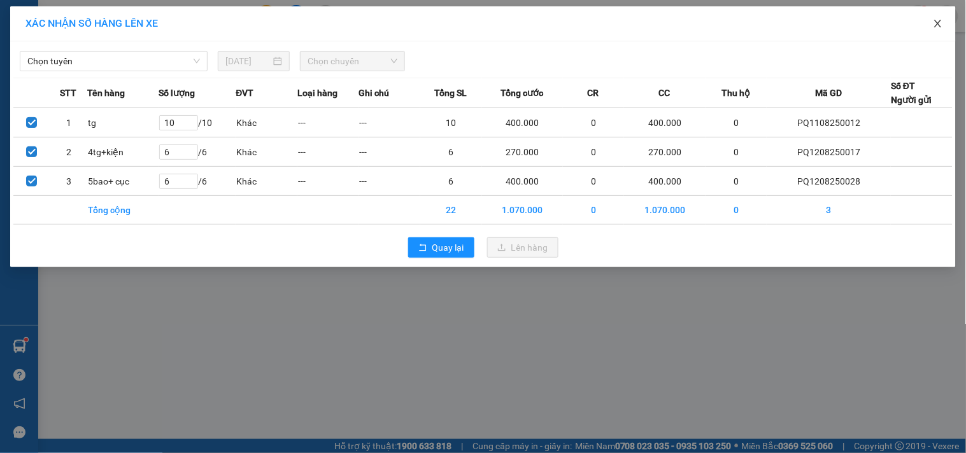
click at [938, 28] on icon "close" at bounding box center [938, 23] width 10 height 10
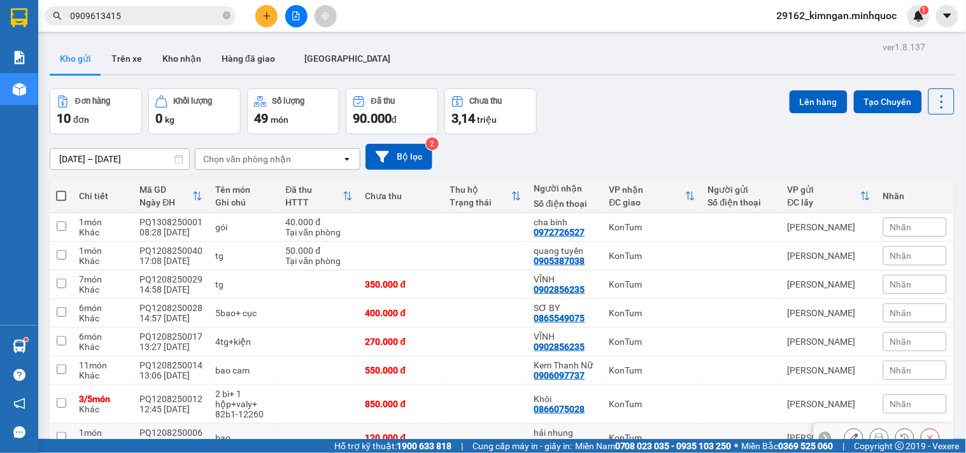
scroll to position [123, 0]
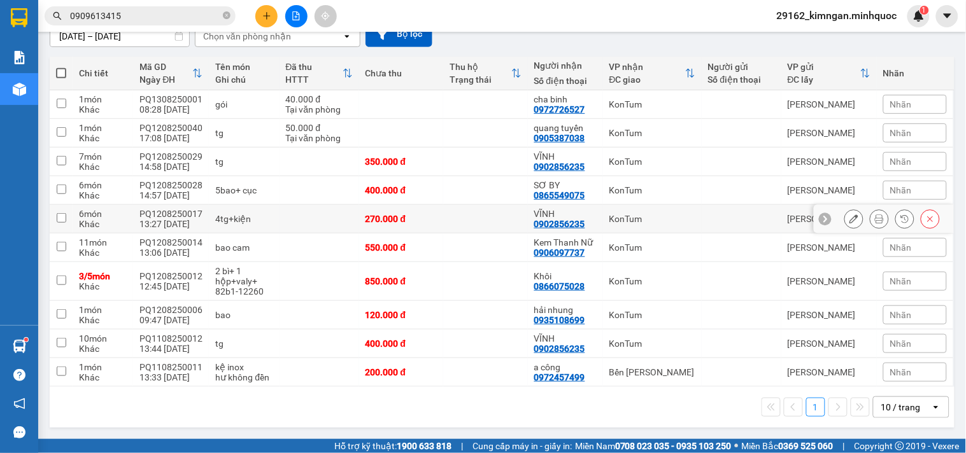
click at [469, 221] on td at bounding box center [485, 219] width 85 height 29
checkbox input "true"
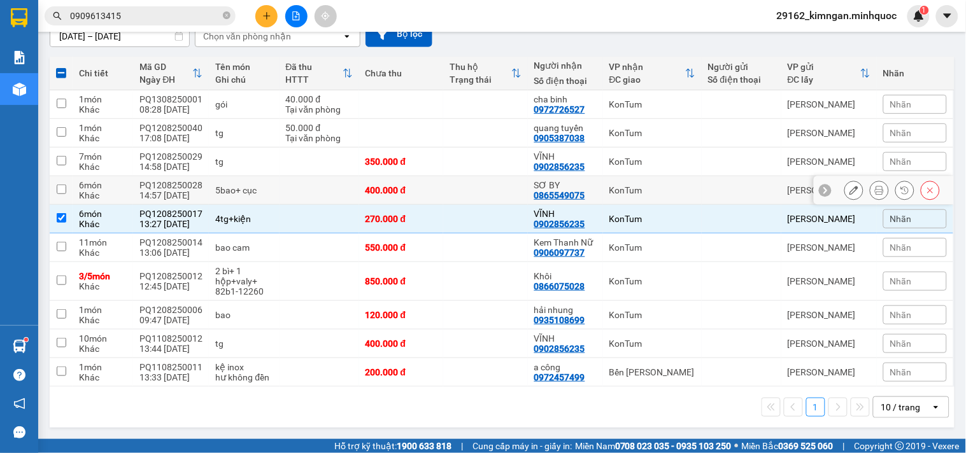
click at [448, 188] on td at bounding box center [485, 190] width 85 height 29
checkbox input "true"
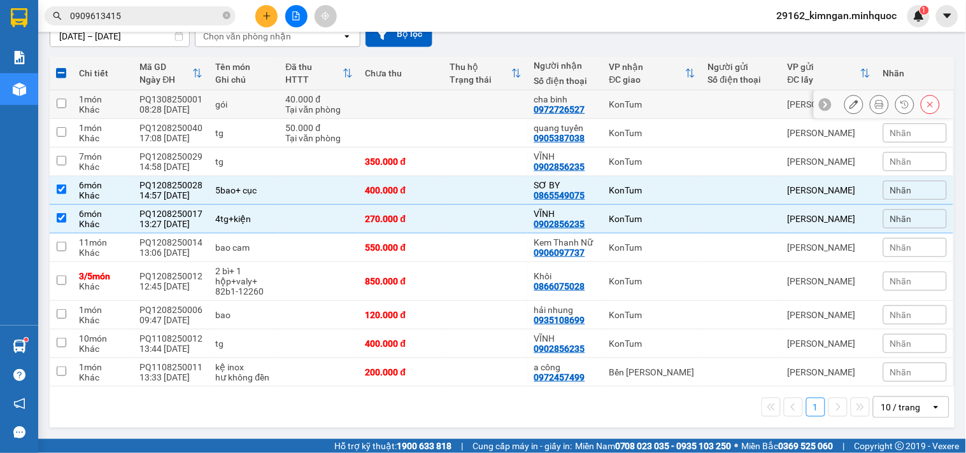
scroll to position [0, 0]
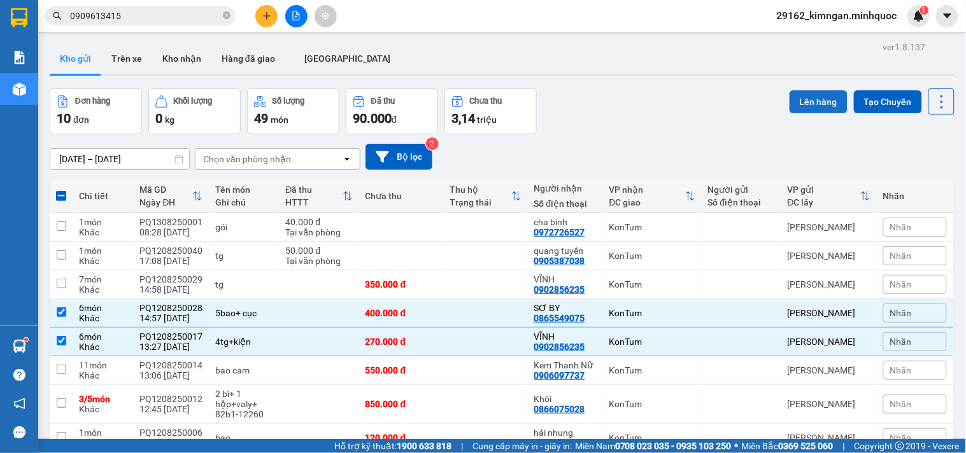
click at [801, 104] on button "Lên hàng" at bounding box center [818, 101] width 58 height 23
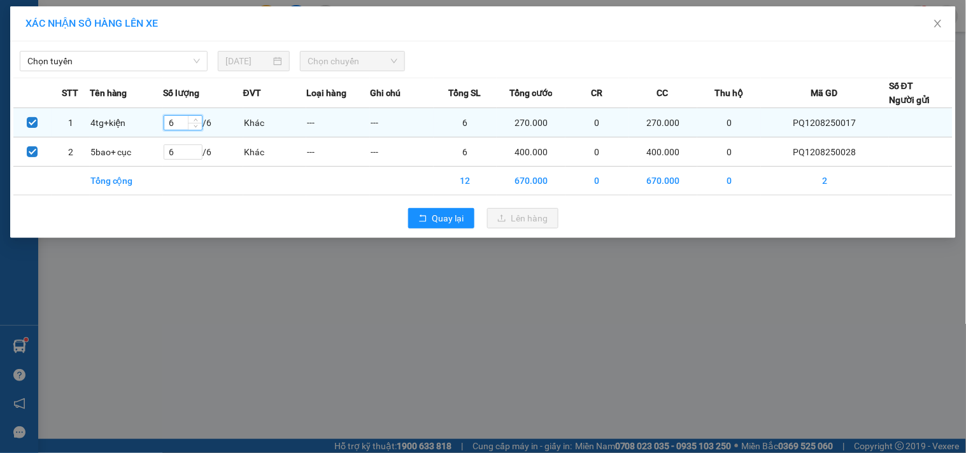
drag, startPoint x: 174, startPoint y: 118, endPoint x: 160, endPoint y: 116, distance: 14.9
click at [160, 116] on tr "1 4tg+kiện 6 / 6 Khác --- --- 6 270.000 0 270.000 0 PQ1208250017" at bounding box center [482, 122] width 939 height 29
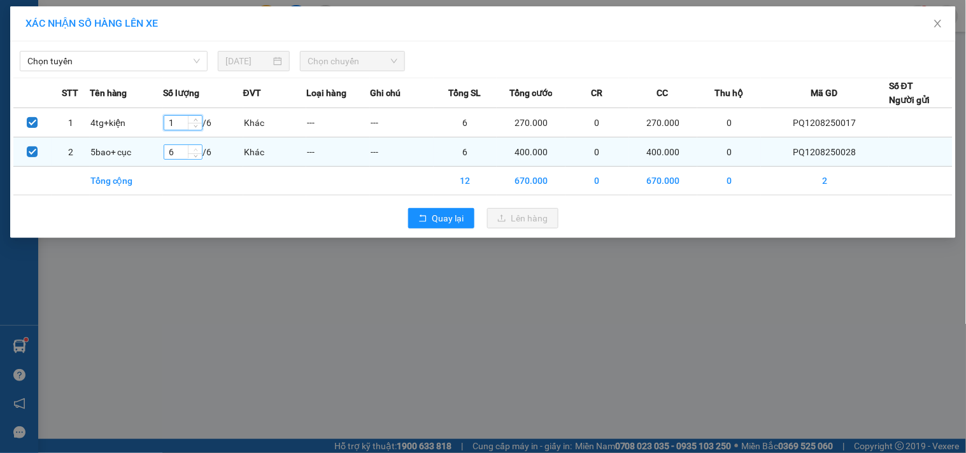
click at [189, 148] on span "Increase Value" at bounding box center [195, 149] width 14 height 8
type input "1"
drag, startPoint x: 180, startPoint y: 153, endPoint x: 155, endPoint y: 154, distance: 25.5
click at [155, 154] on tr "2 5bao+ cục 6 / 6 Khác --- --- 6 400.000 0 400.000 0 PQ1208250028" at bounding box center [482, 151] width 939 height 29
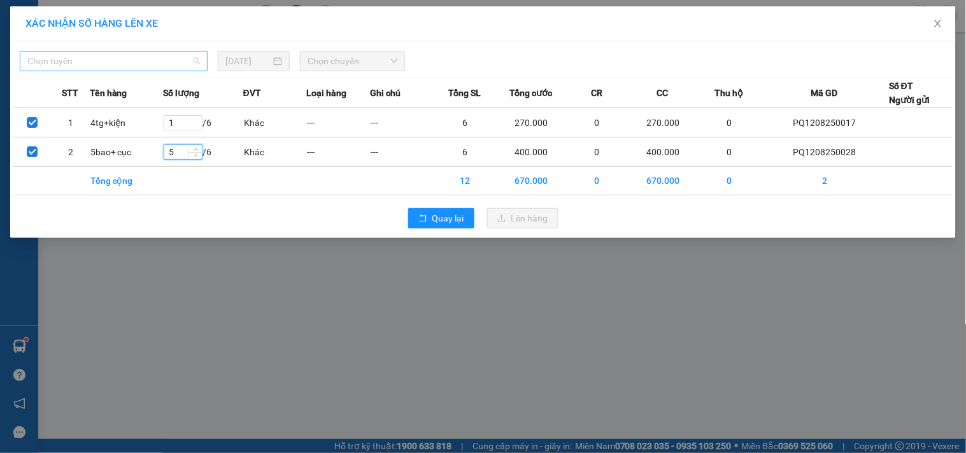
click at [150, 53] on span "Chọn tuyến" at bounding box center [113, 61] width 173 height 19
type input "5"
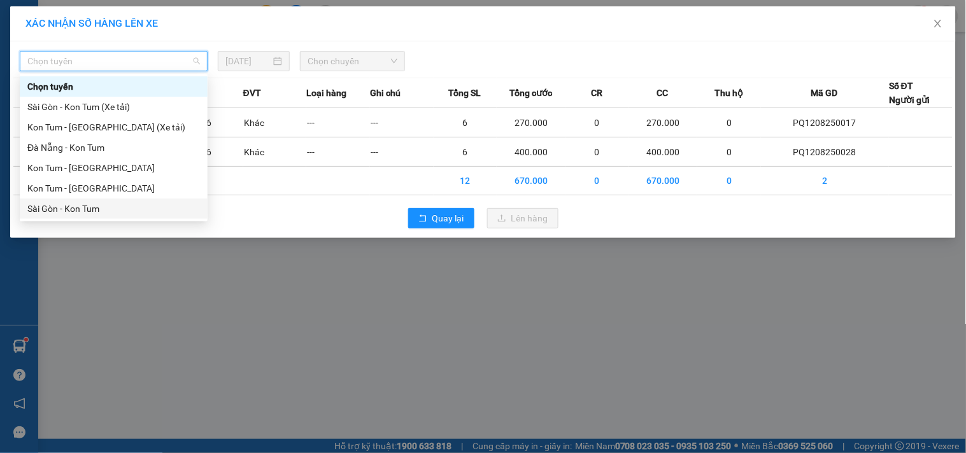
click at [60, 202] on div "Sài Gòn - Kon Tum" at bounding box center [113, 209] width 173 height 14
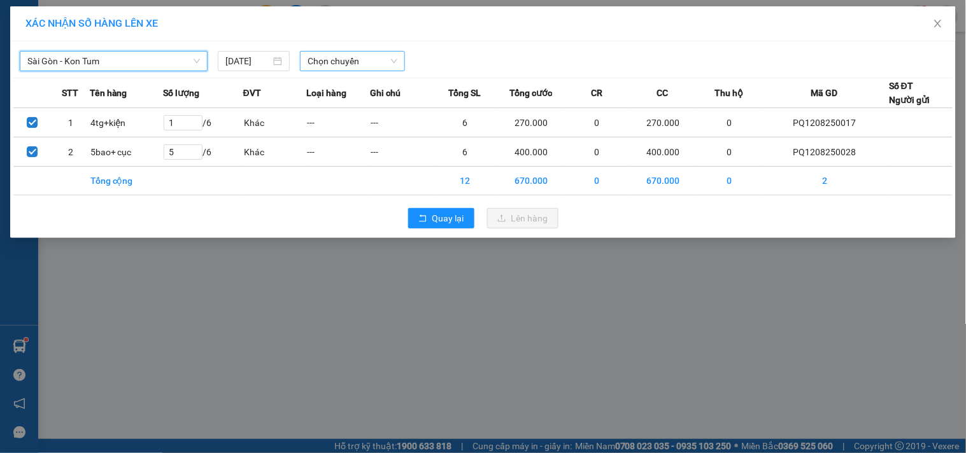
click at [307, 66] on span "Chọn chuyến" at bounding box center [352, 61] width 90 height 19
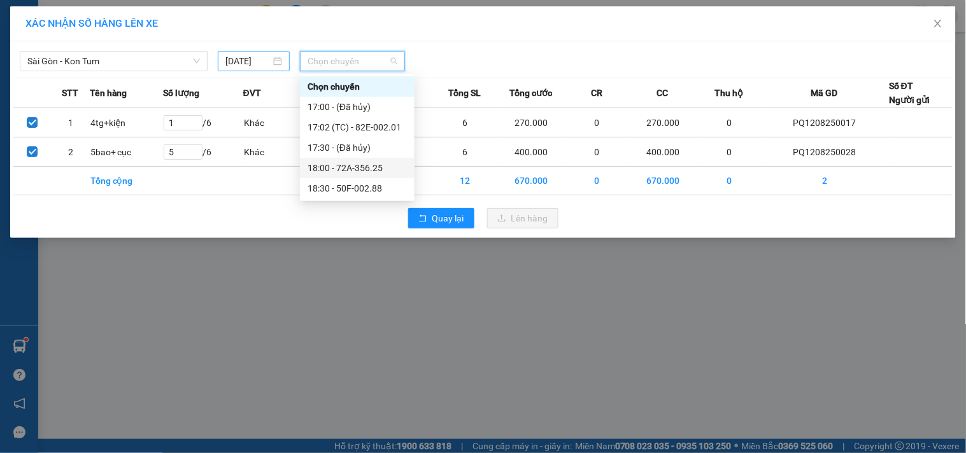
click at [244, 65] on input "[DATE]" at bounding box center [247, 61] width 45 height 14
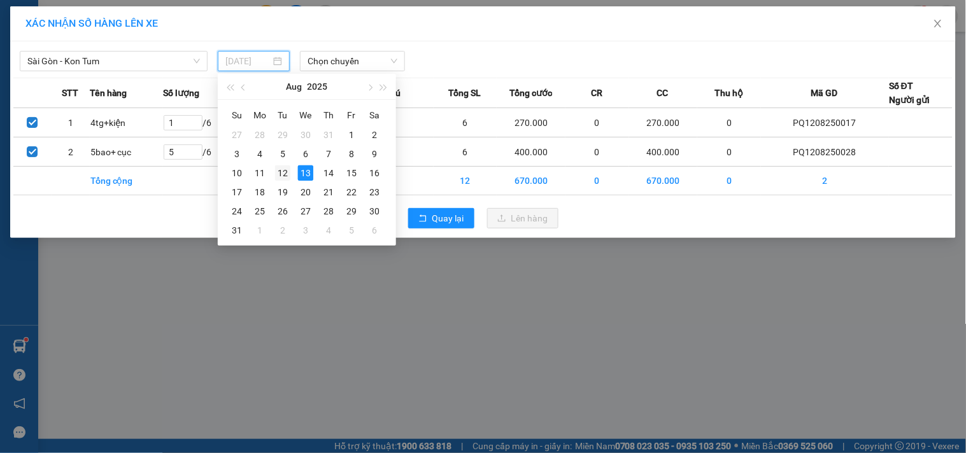
click at [287, 173] on div "12" at bounding box center [282, 173] width 15 height 15
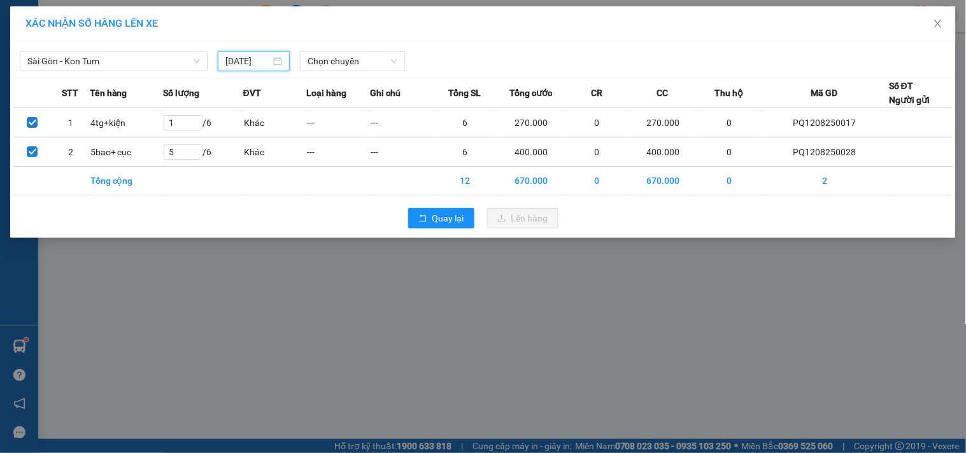
type input "[DATE]"
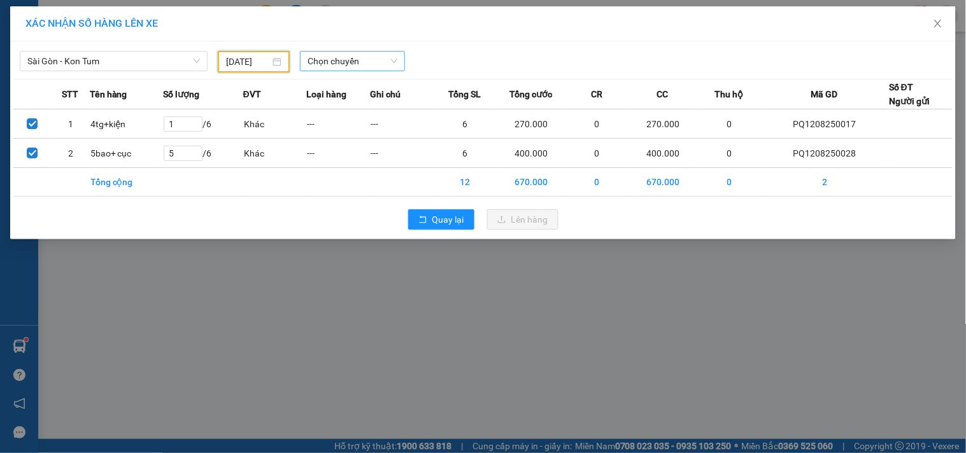
click at [360, 52] on span "Chọn chuyến" at bounding box center [352, 61] width 90 height 19
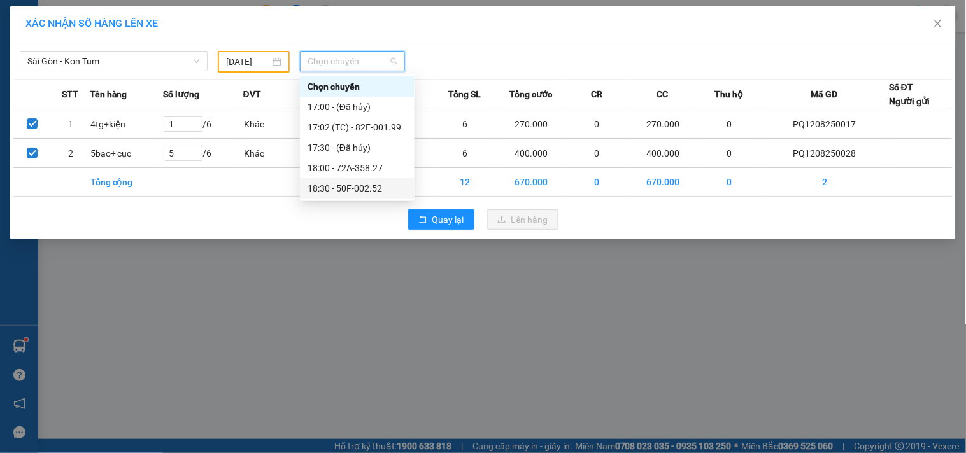
click at [303, 190] on div "18:30 - 50F-002.52" at bounding box center [357, 188] width 115 height 20
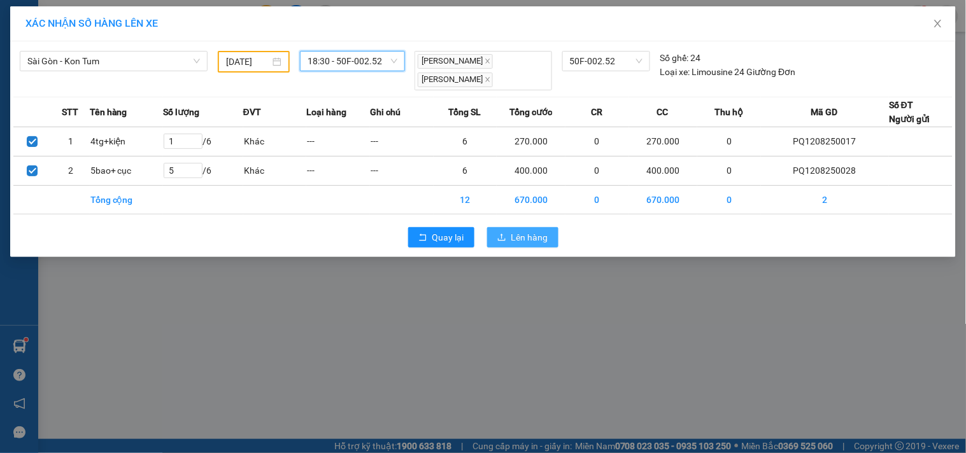
click at [554, 239] on button "Lên hàng" at bounding box center [522, 237] width 71 height 20
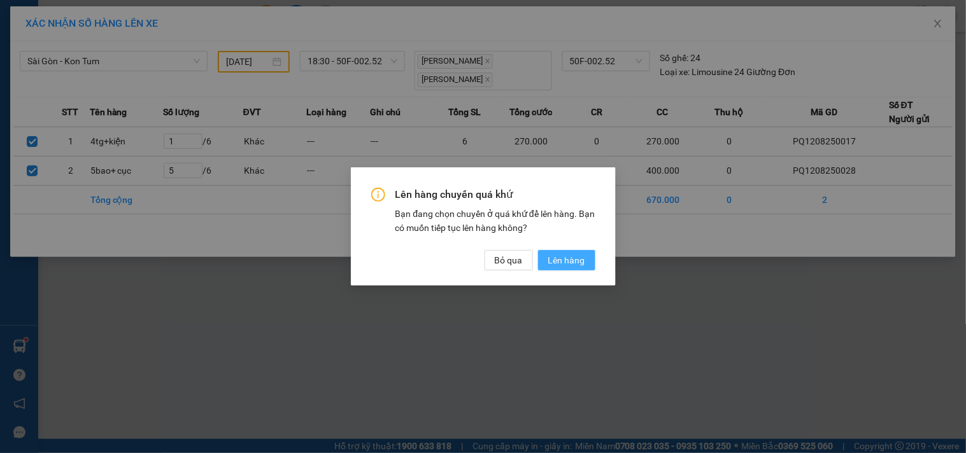
click at [551, 262] on span "Lên hàng" at bounding box center [566, 260] width 37 height 14
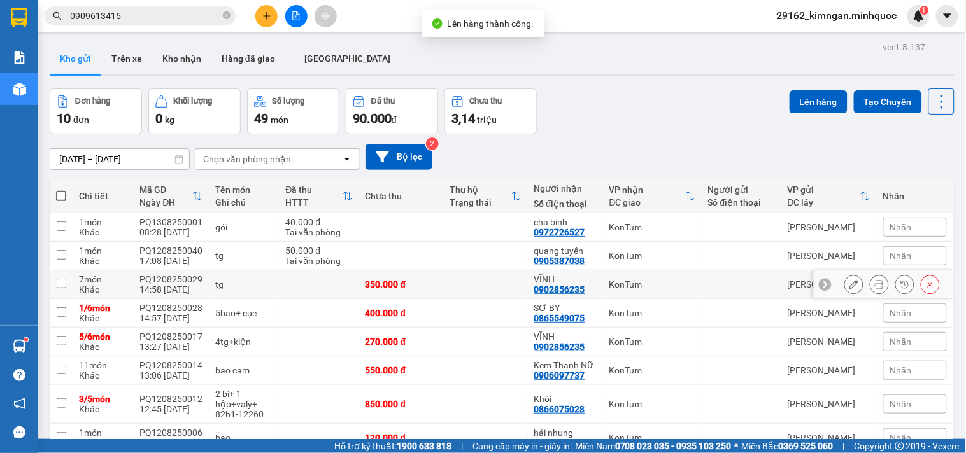
scroll to position [123, 0]
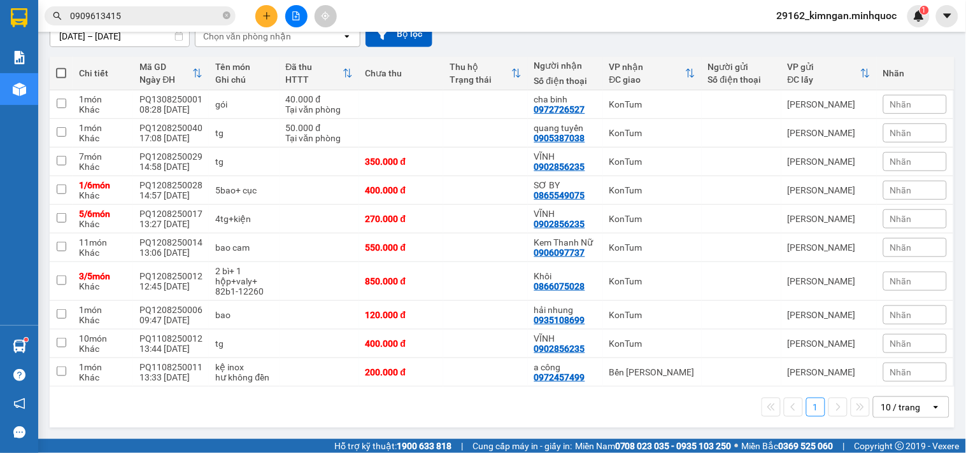
click at [271, 8] on button at bounding box center [266, 16] width 22 height 22
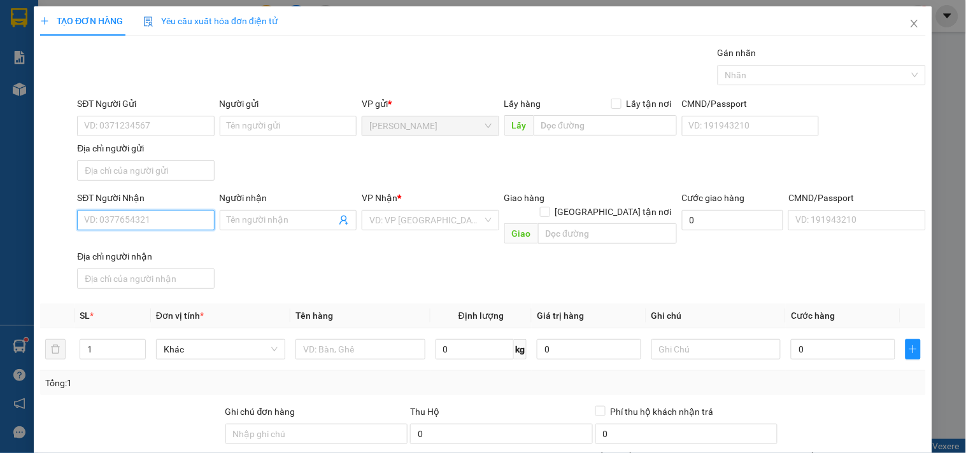
click at [162, 220] on input "SĐT Người Nhận" at bounding box center [145, 220] width 137 height 20
type input "0359820472"
click at [167, 247] on div "0359820472 - HUYNH" at bounding box center [144, 246] width 120 height 14
type input "HUYNH"
type input "0359820472"
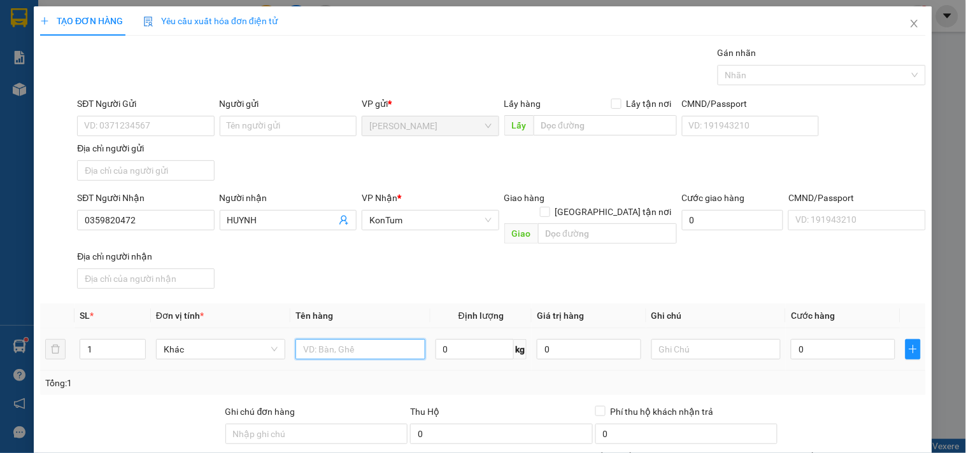
click at [348, 345] on input "text" at bounding box center [359, 349] width 129 height 20
type input "tx"
click at [828, 341] on input "0" at bounding box center [843, 349] width 104 height 20
type input "5"
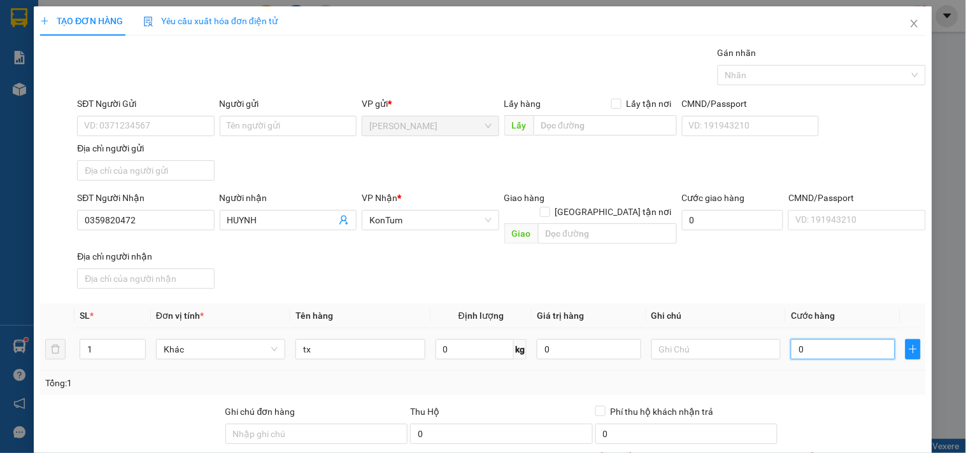
type input "5"
type input "50"
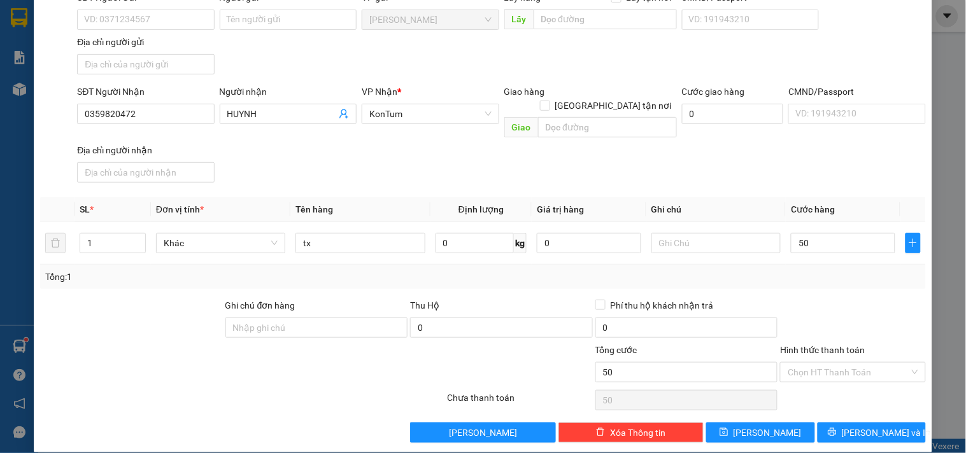
type input "50.000"
click at [832, 388] on div "Chọn HT Thanh Toán" at bounding box center [853, 400] width 148 height 25
click at [850, 363] on input "Hình thức thanh toán" at bounding box center [847, 372] width 121 height 19
click at [854, 390] on div "Tại văn phòng" at bounding box center [844, 384] width 129 height 14
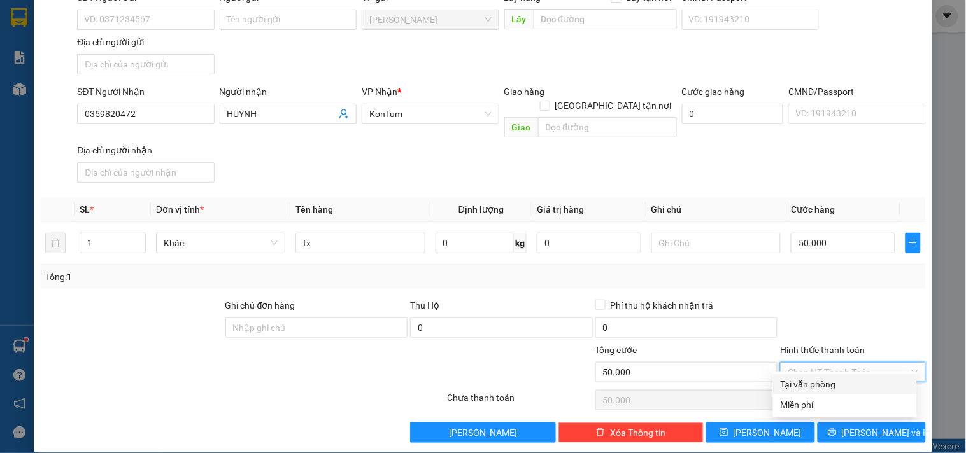
type input "0"
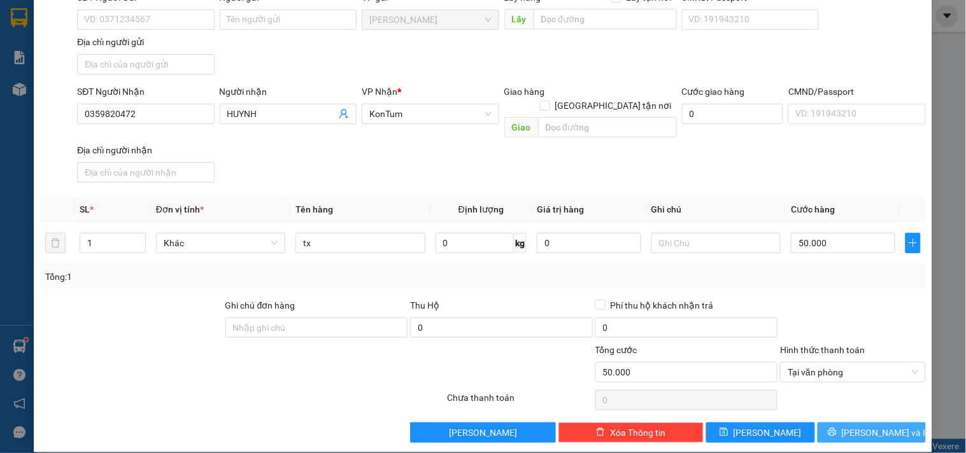
click at [853, 426] on span "[PERSON_NAME] và In" at bounding box center [886, 433] width 89 height 14
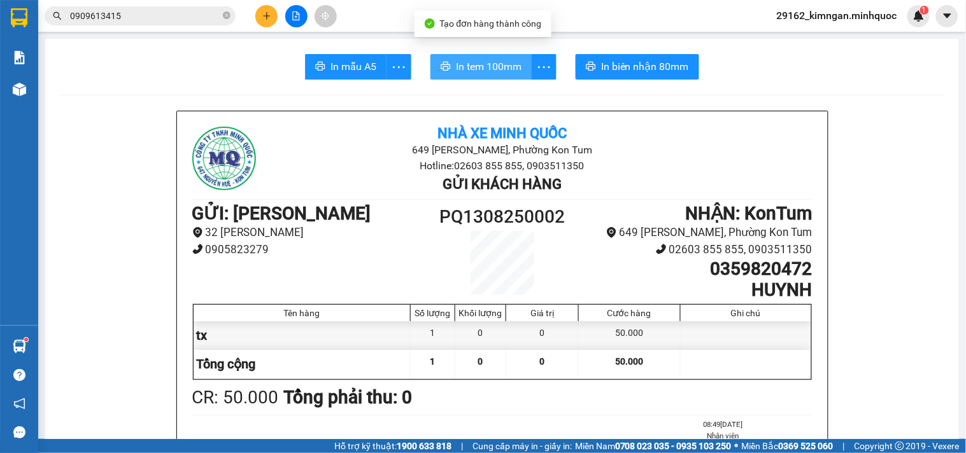
click at [497, 77] on button "In tem 100mm" at bounding box center [480, 66] width 101 height 25
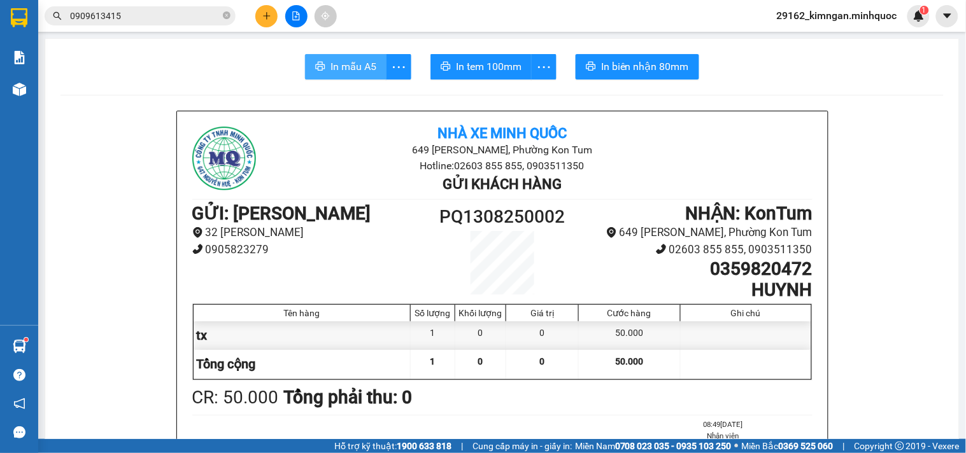
click at [360, 62] on span "In mẫu A5" at bounding box center [353, 67] width 46 height 16
click at [336, 66] on span "In mẫu A5" at bounding box center [353, 67] width 46 height 16
